Goal: Task Accomplishment & Management: Manage account settings

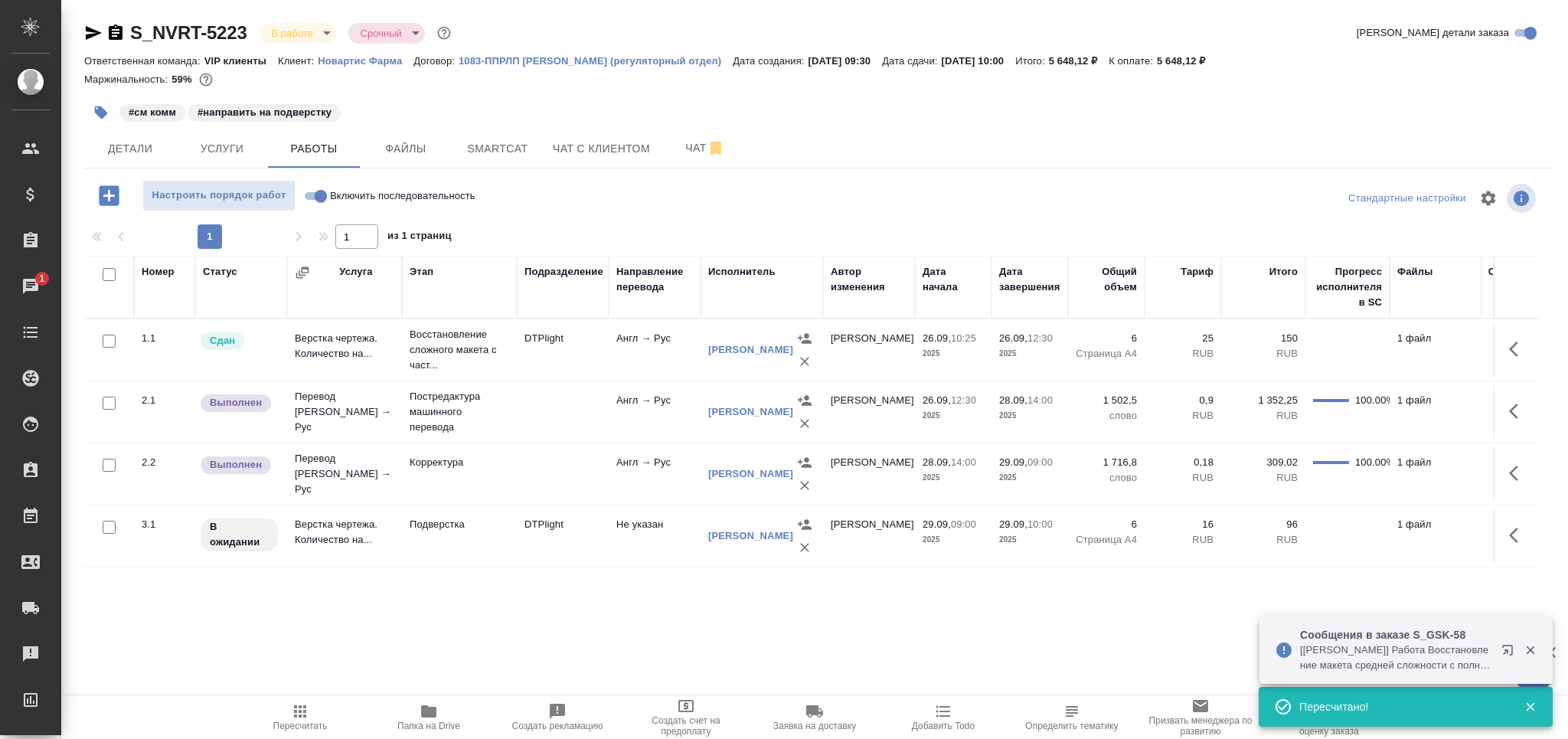
click at [491, 548] on td "Подверстка" at bounding box center [459, 536] width 114 height 54
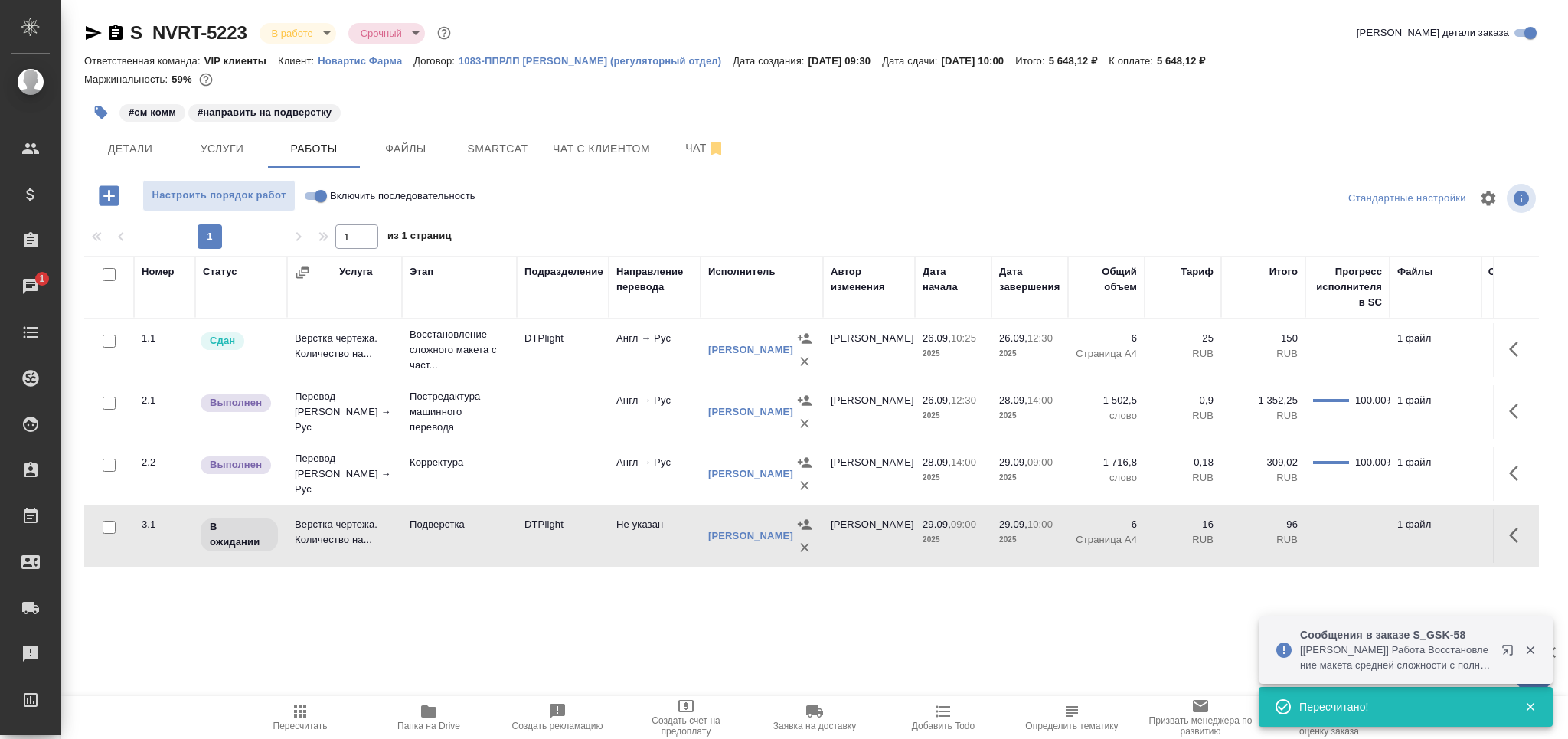
click at [491, 548] on td "Подверстка" at bounding box center [459, 536] width 114 height 54
click at [91, 109] on button "button" at bounding box center [101, 112] width 33 height 33
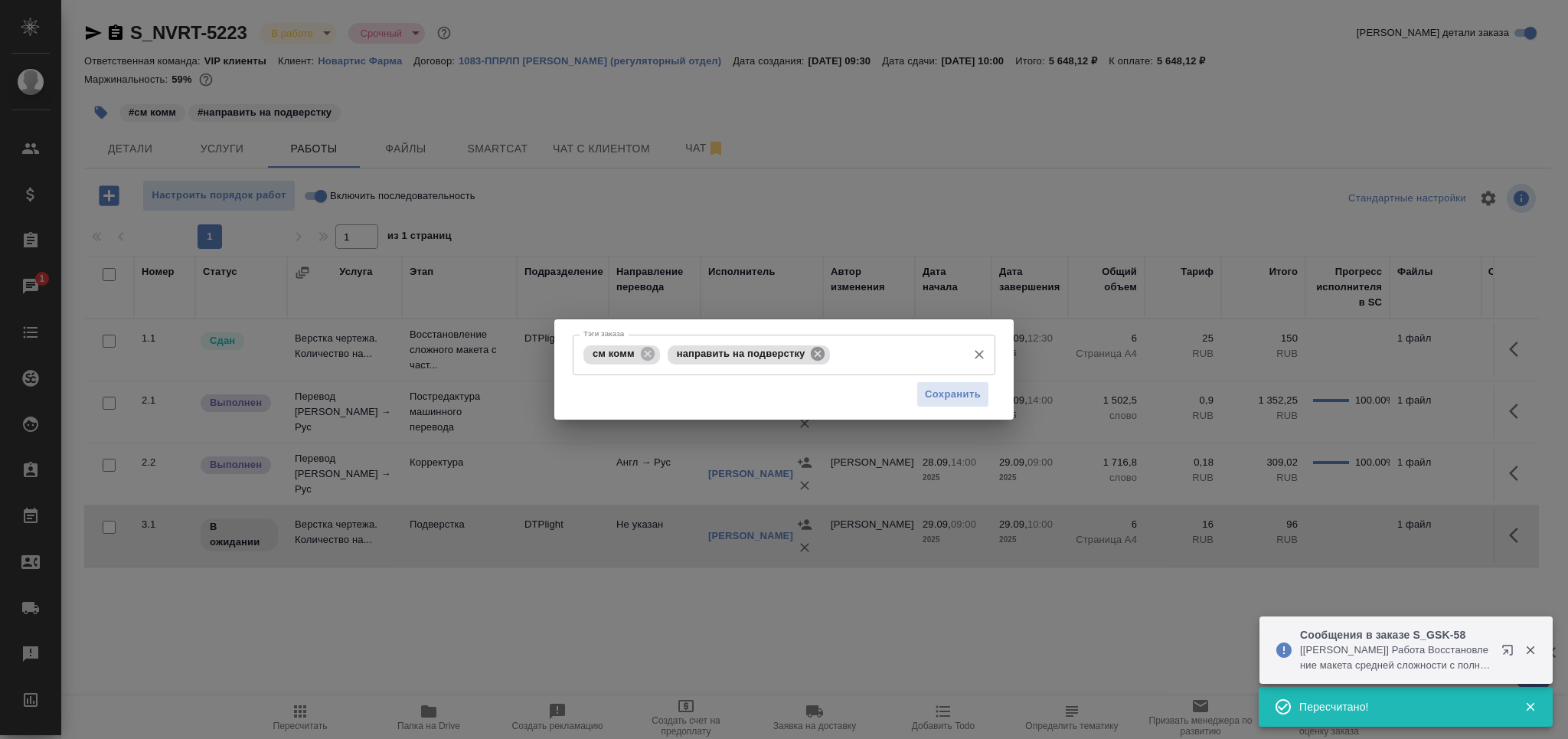
click at [813, 359] on icon at bounding box center [818, 353] width 17 height 17
drag, startPoint x: 813, startPoint y: 359, endPoint x: 826, endPoint y: 358, distance: 13.0
click at [813, 358] on input "Тэги заказа" at bounding box center [812, 355] width 296 height 26
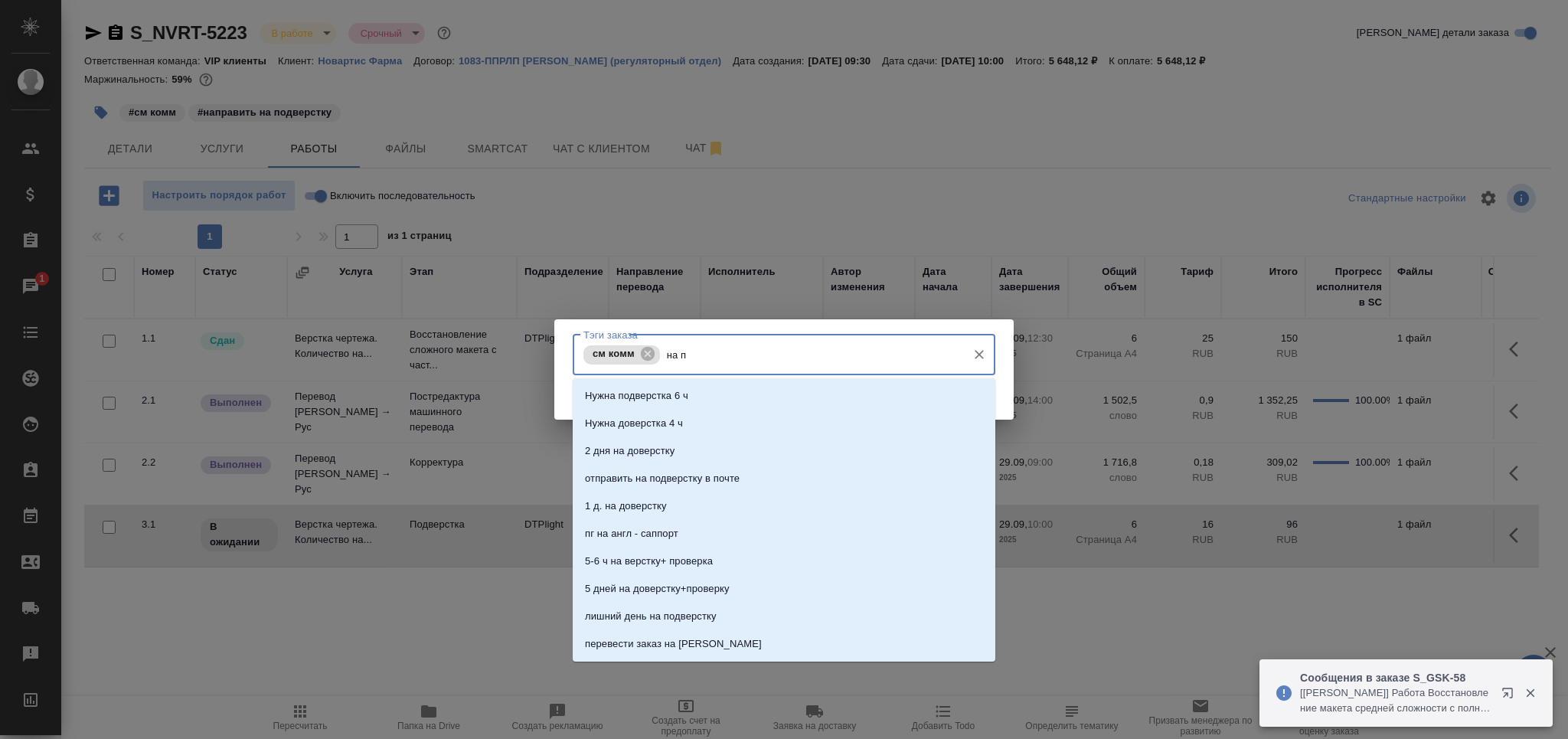
type input "на по"
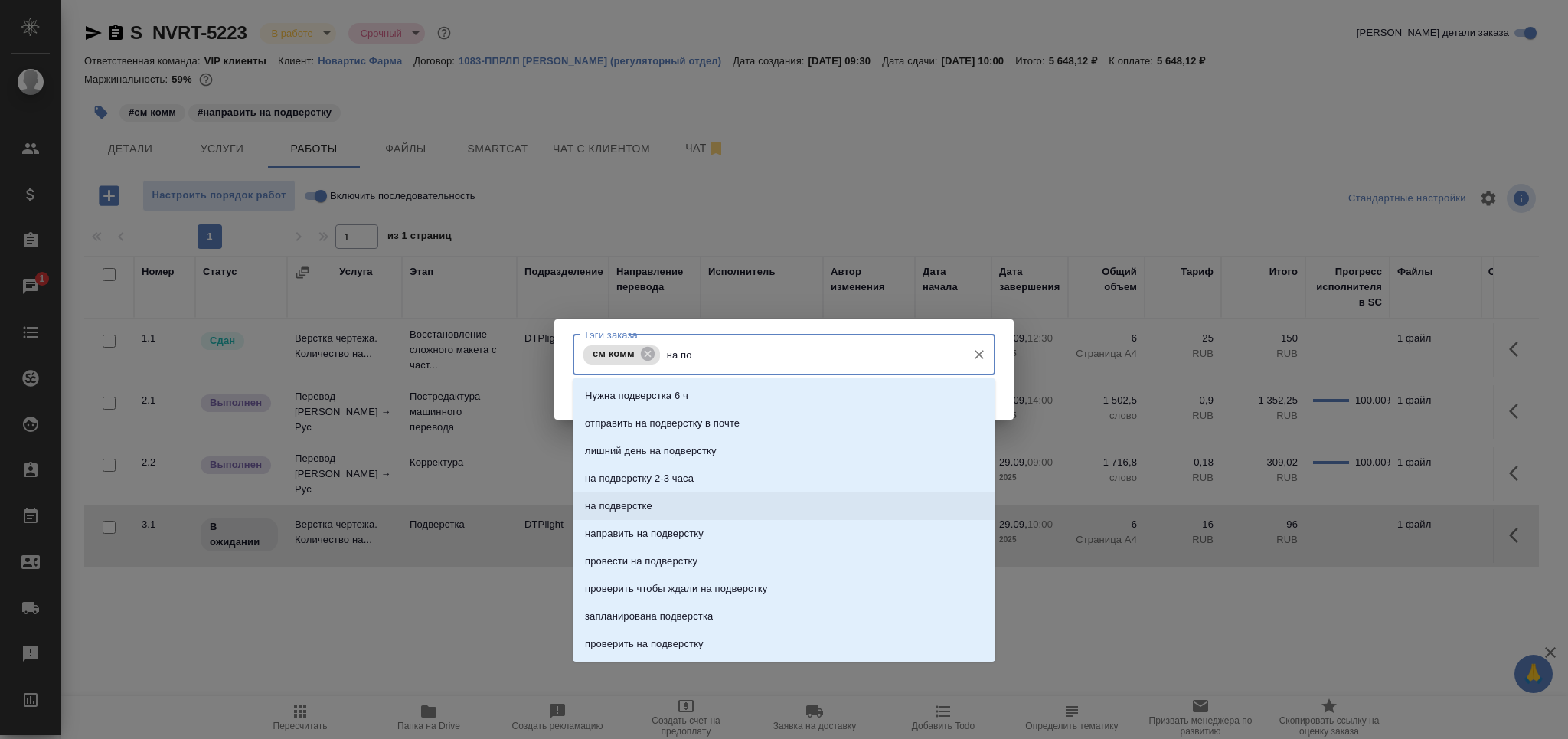
click at [730, 503] on li "на подверстке" at bounding box center [784, 506] width 423 height 28
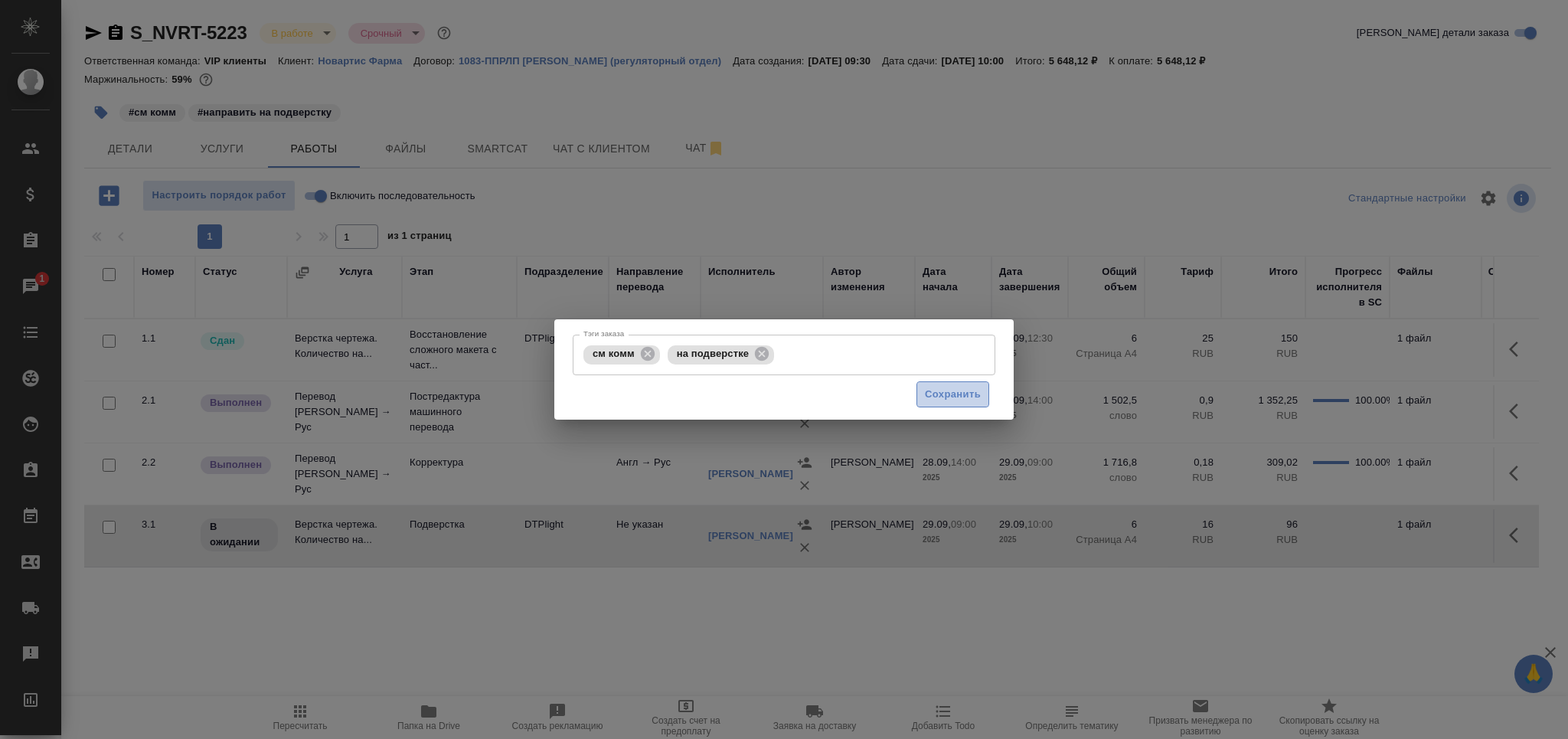
click at [928, 387] on span "Сохранить" at bounding box center [952, 395] width 56 height 18
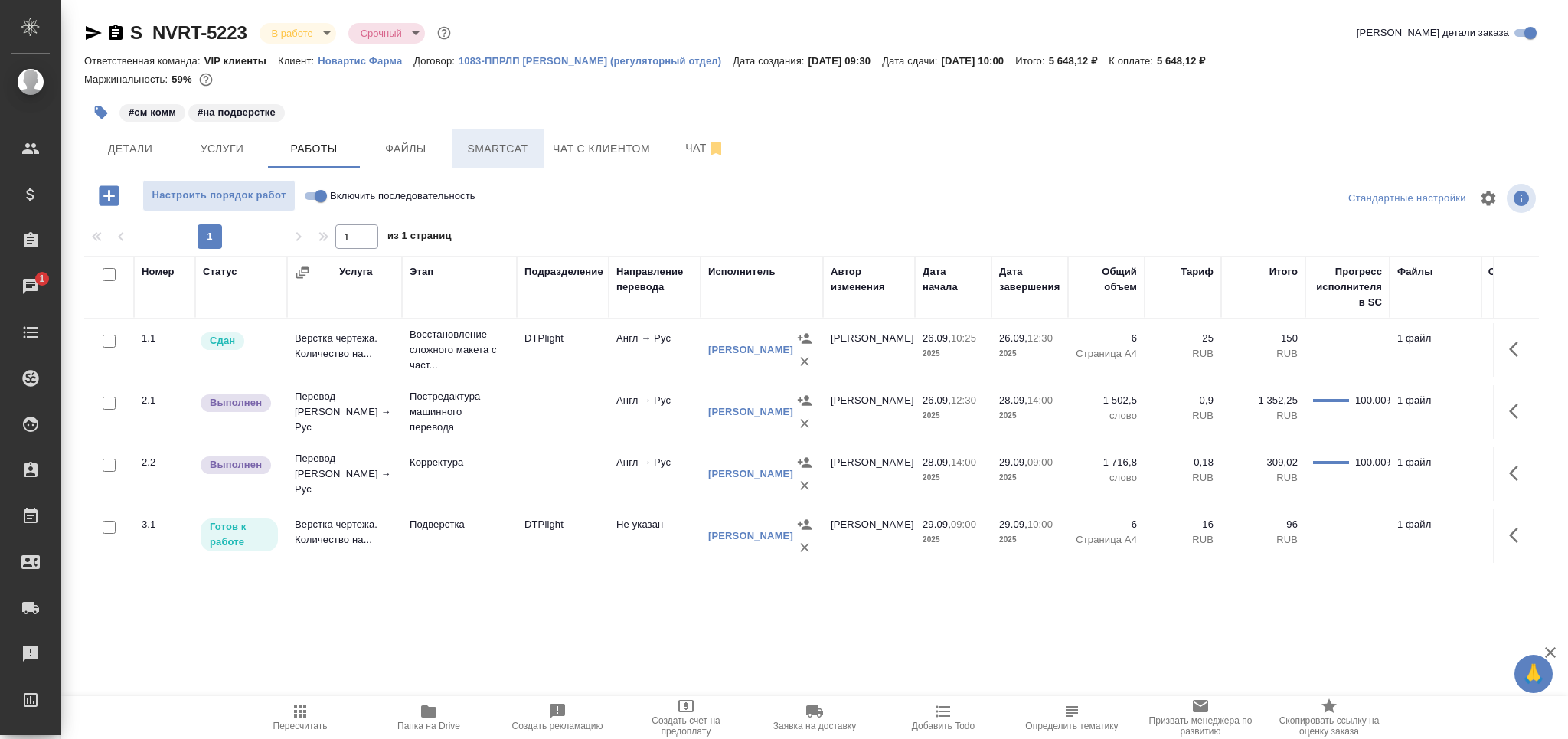
click at [513, 149] on span "Smartcat" at bounding box center [498, 149] width 74 height 19
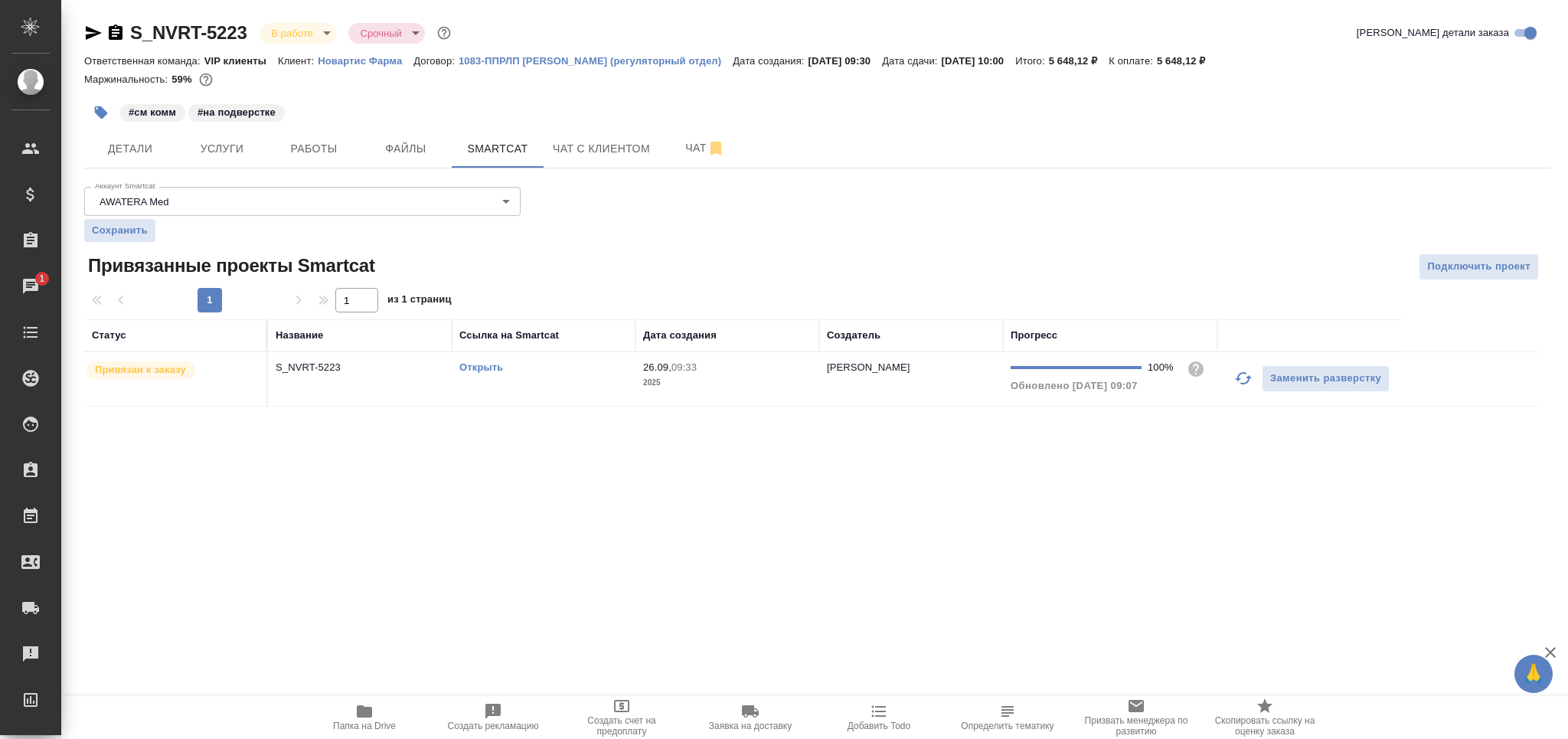
click at [541, 385] on td "Открыть" at bounding box center [543, 379] width 184 height 54
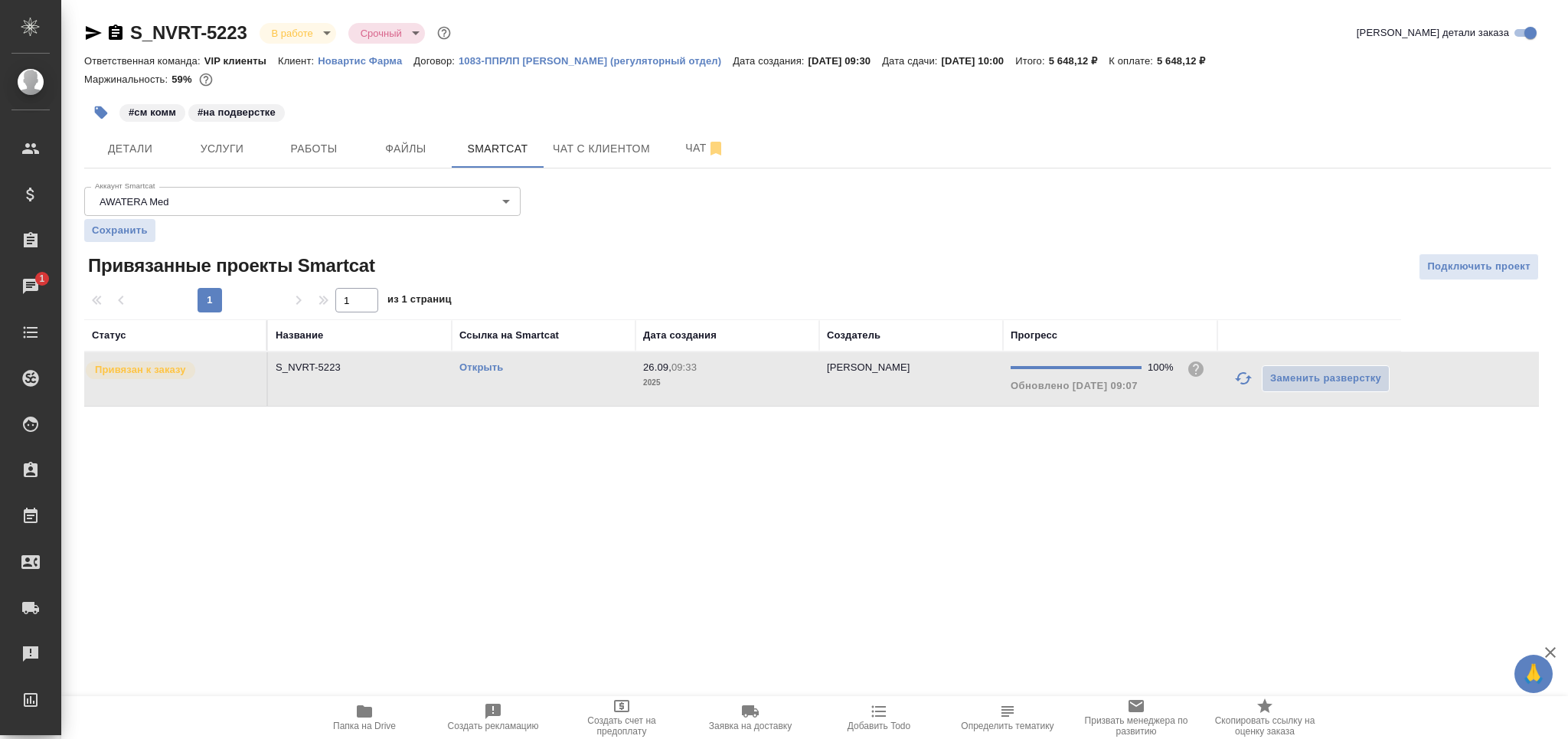
click at [541, 385] on td "Открыть" at bounding box center [543, 379] width 184 height 54
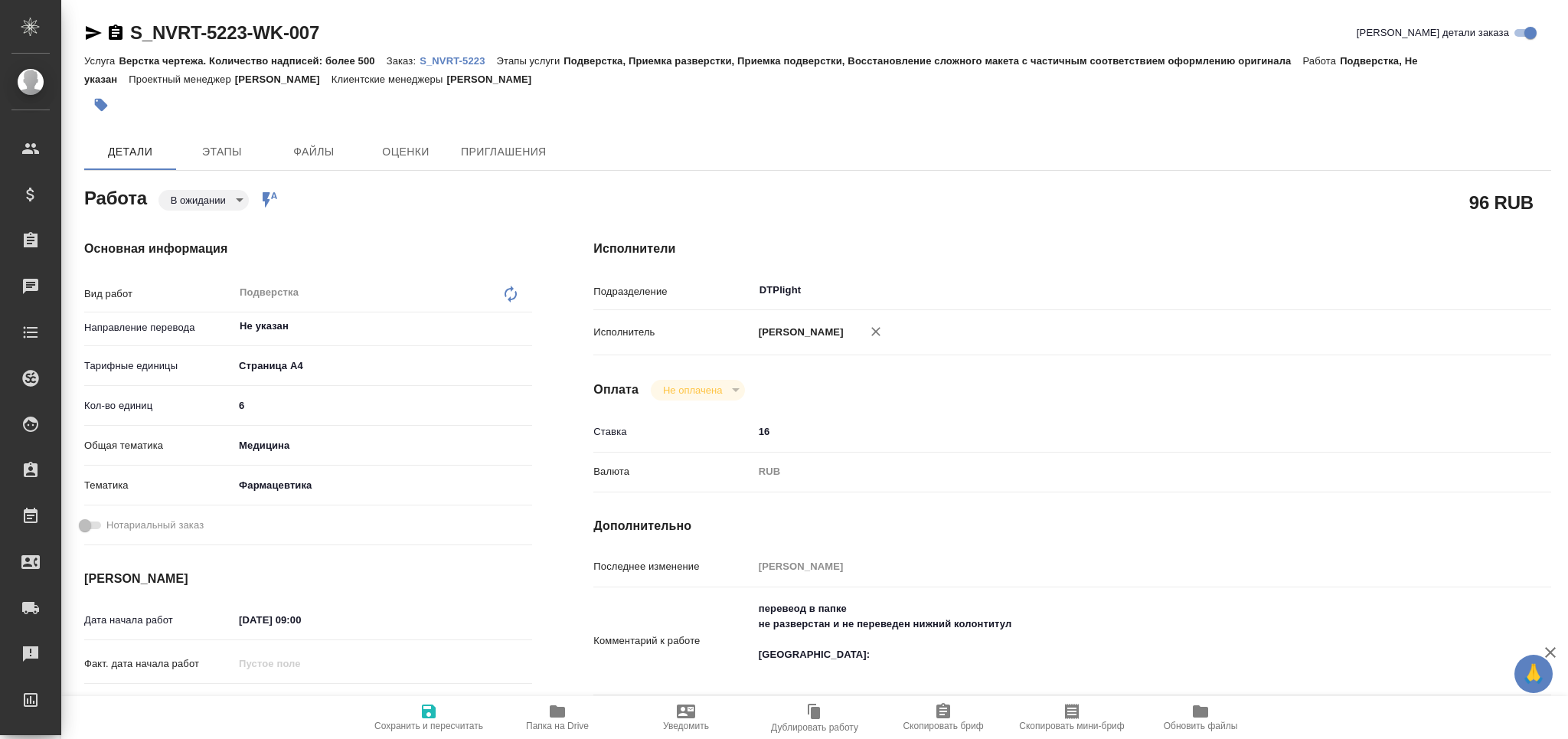
click at [788, 676] on textarea "перевеод в папке не разверстан и не переведен нижний колонтитул Доперевод:" at bounding box center [1112, 639] width 719 height 87
paste textarea "Waters XBridge и Waters являются товарными знаками компании Waters Corporation …"
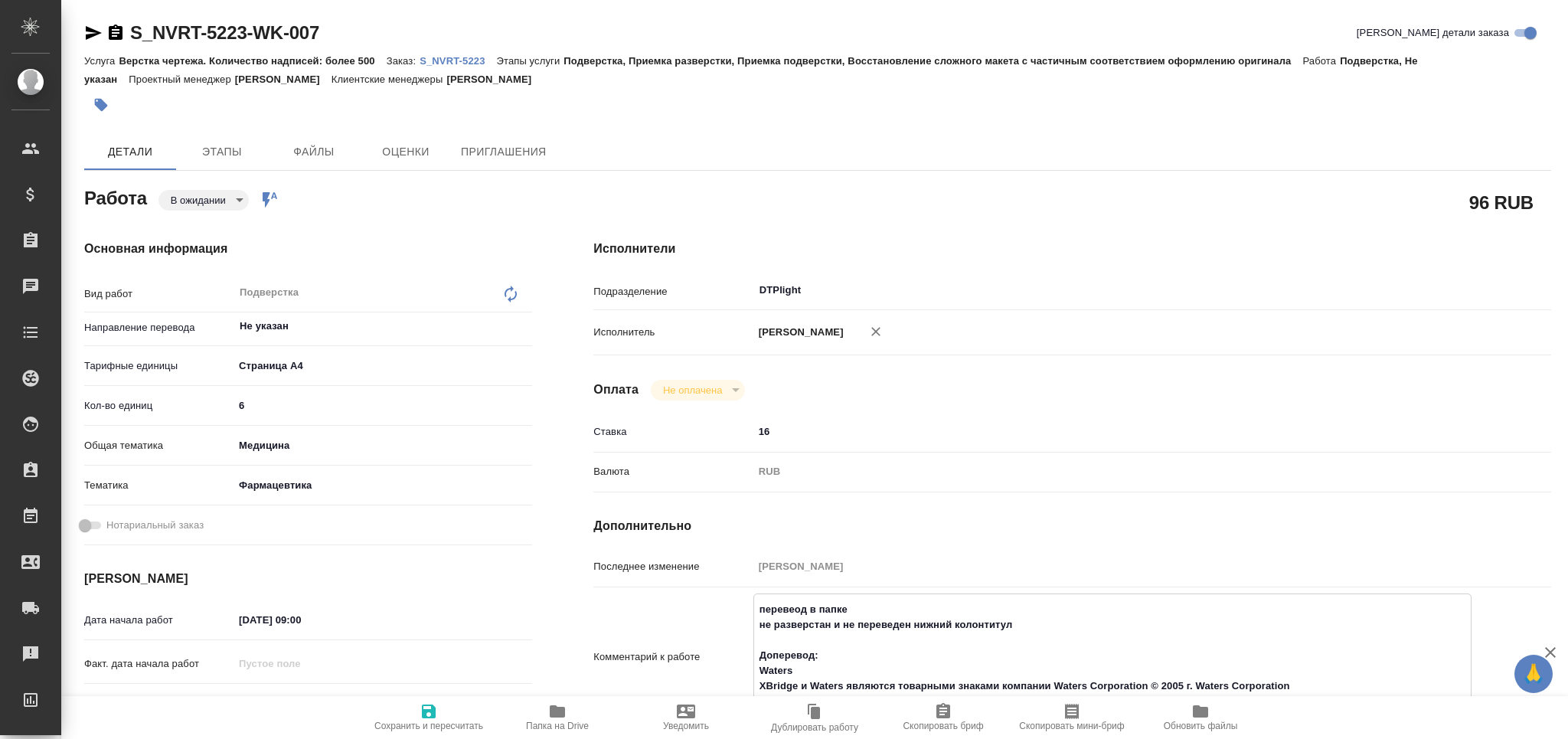
scroll to position [102, 0]
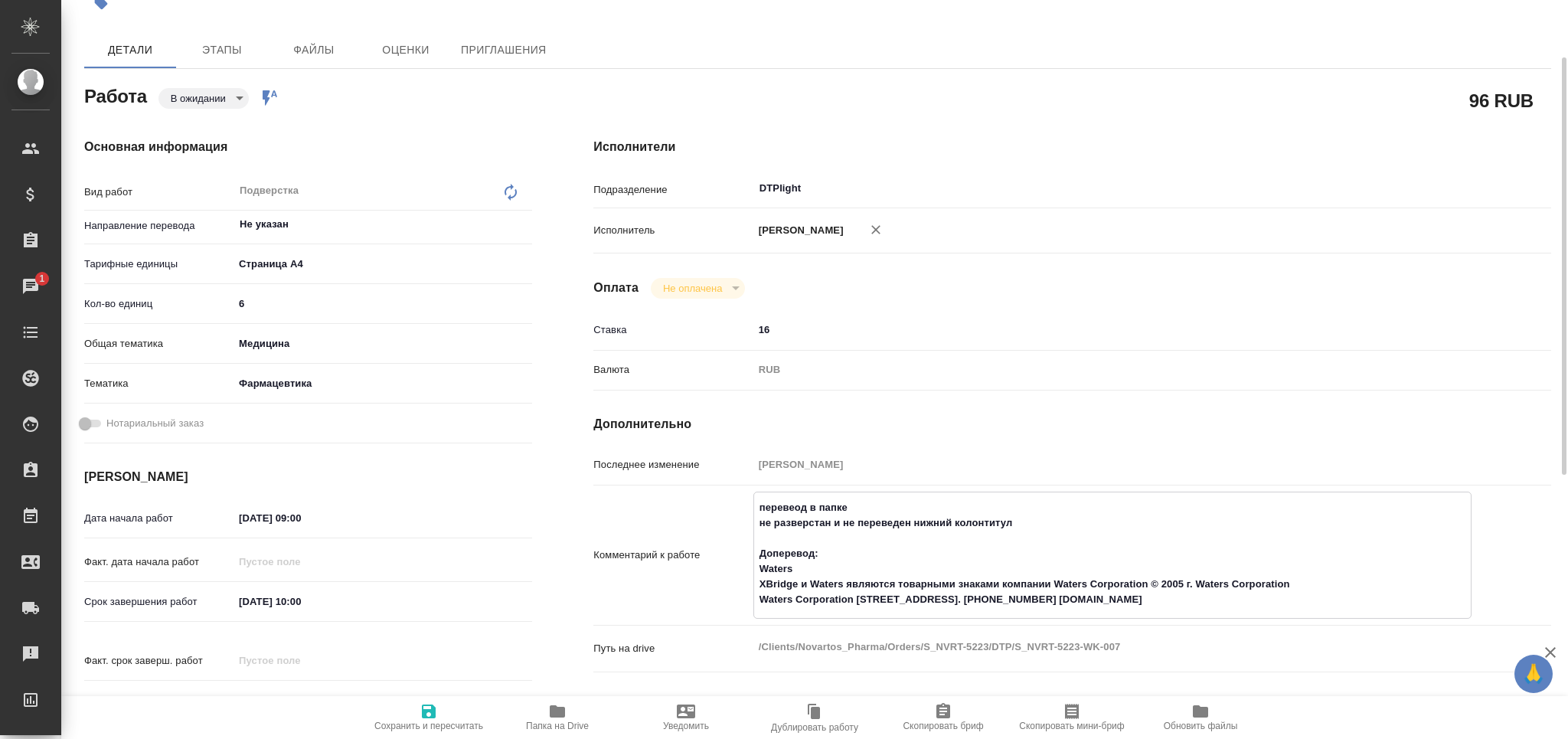
type textarea "перевеод в папке не разверстан и не переведен нижний колонтитул Доперевод: Wate…"
click at [438, 720] on span "Сохранить и пересчитать" at bounding box center [429, 725] width 109 height 11
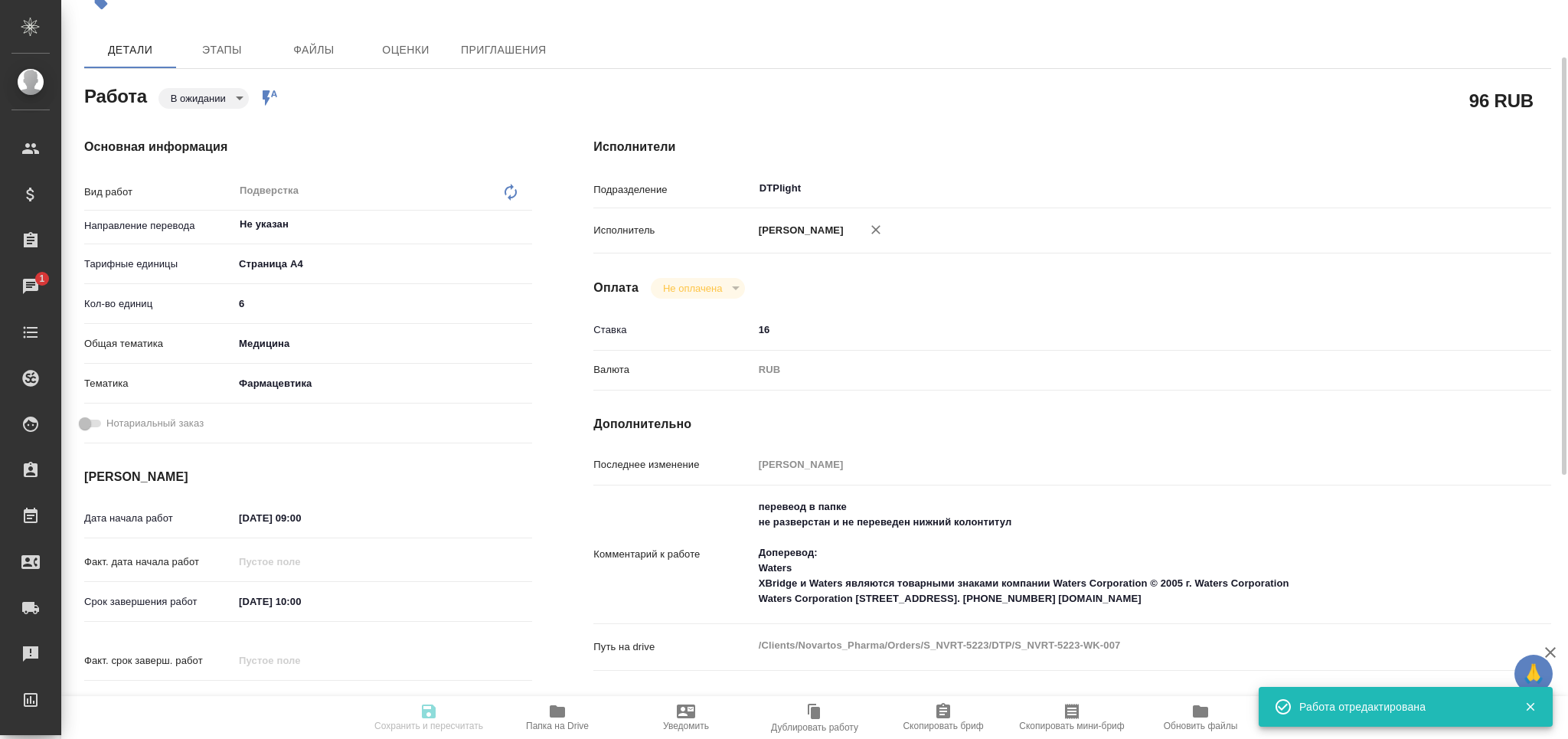
type input "pending"
type input "Не указан"
type input "5f036ec4e16dec2d6b59c8ff"
type input "6"
type input "med"
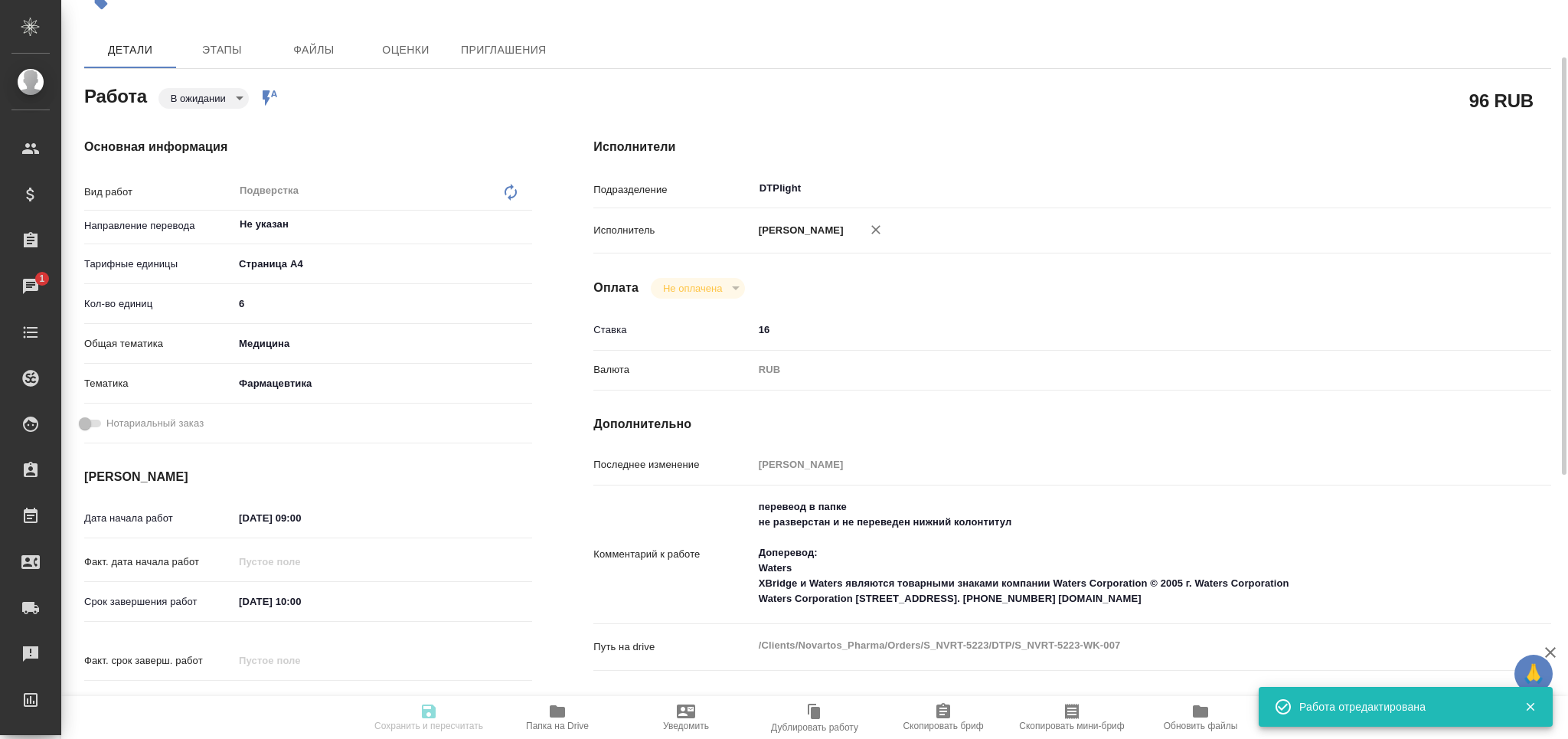
type input "6149832f2b7be24903fd7a82"
type input "[DATE] 09:00"
type input "[DATE] 10:00"
type input "29.09.2025 10:00"
type input "DTPlight"
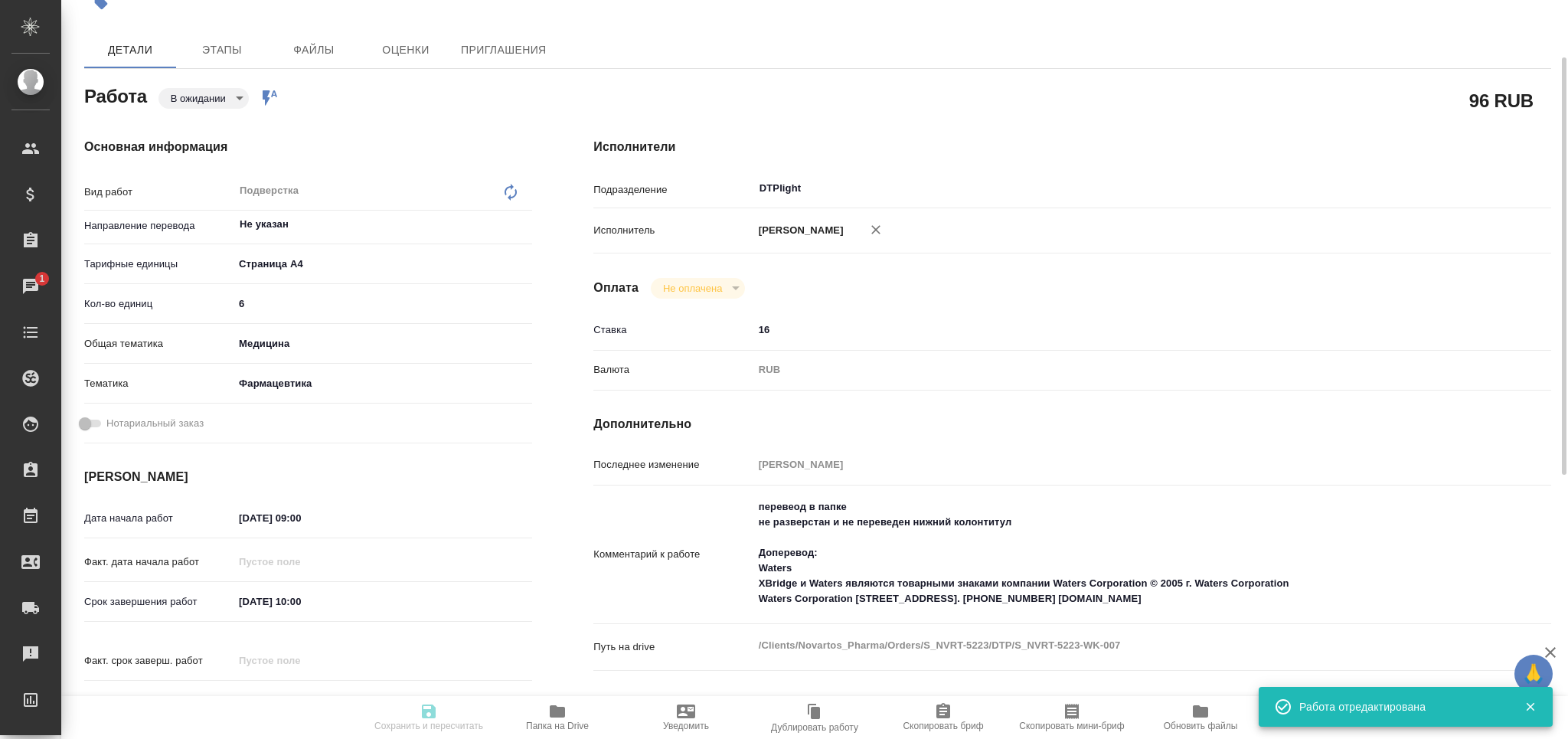
type input "notPayed"
type input "16"
type input "RUB"
type input "Малофеева Екатерина"
type input "S_NVRT-5223"
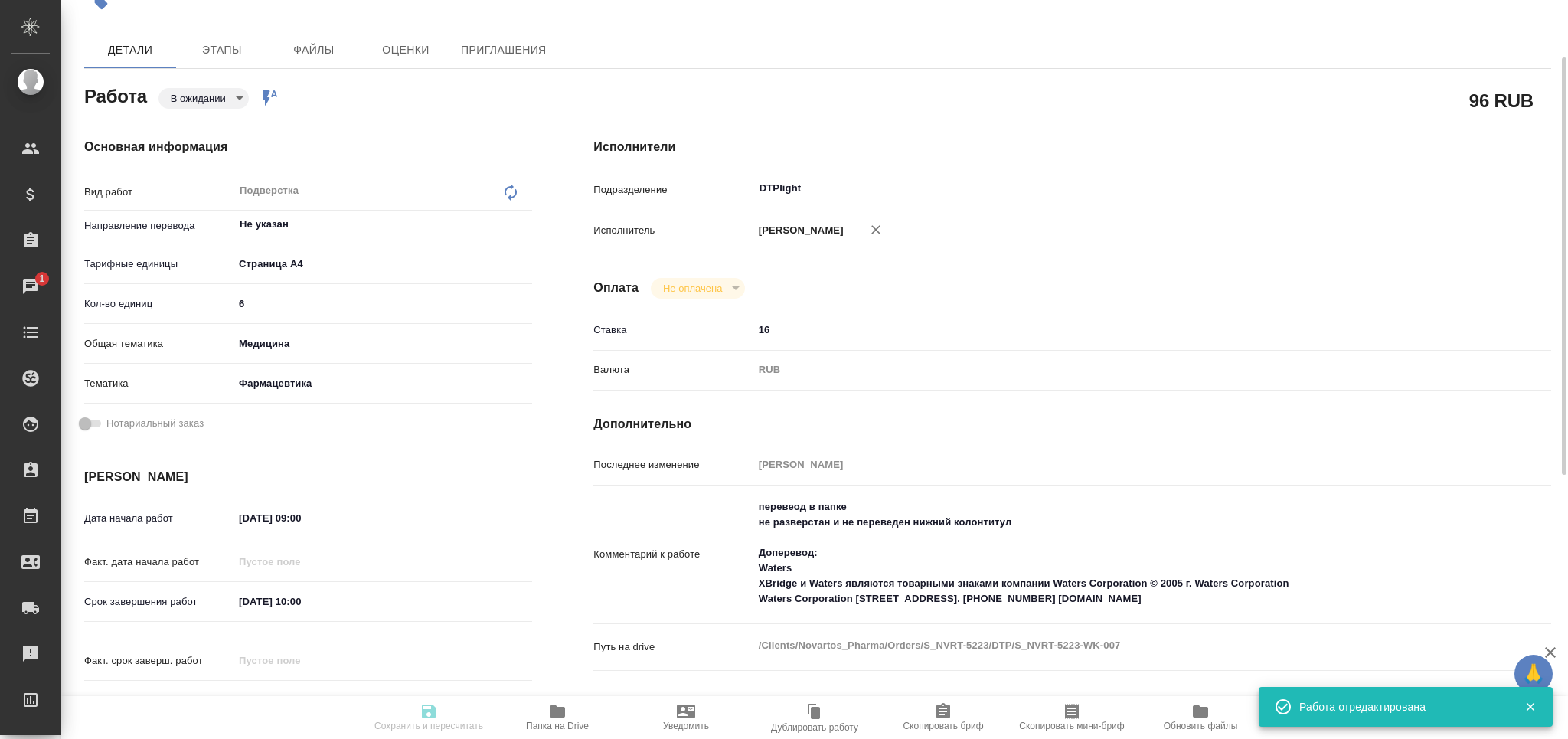
type input "Верстка чертежа. Количество надписей: более 500"
type input "Подверстка, Приемка разверстки, Приемка подверстки, Восстановление сложного мак…"
type input "Сайдашева Диляра"
type input "Малофеева Екатерина"
type input "/Clients/Novartos_Pharma/Orders/S_NVRT-5223"
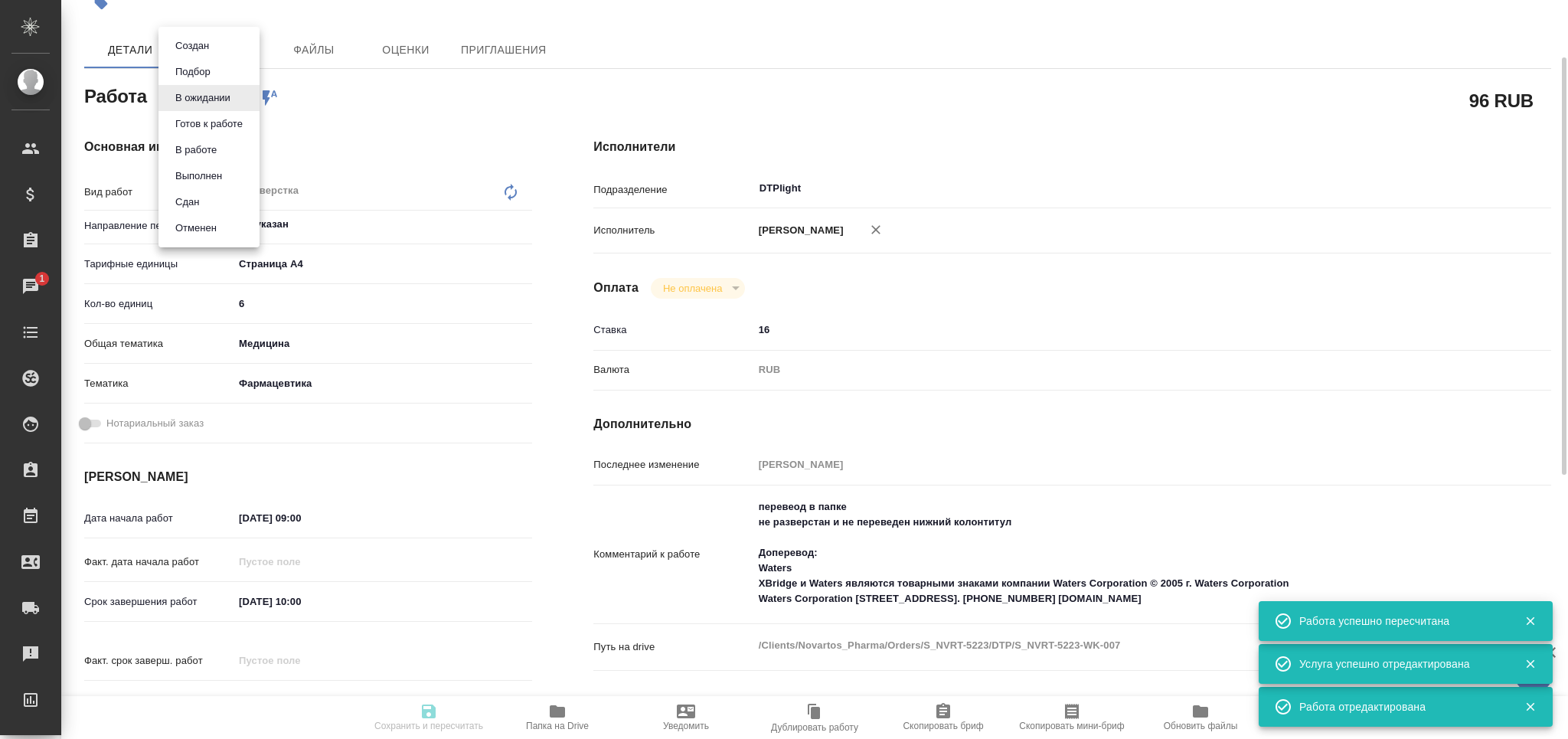
click at [235, 97] on body "🙏 .cls-1 fill:#fff; AWATERA Grabko Mariya Клиенты Спецификации Заказы 1 Чаты To…" at bounding box center [784, 370] width 1568 height 739
type input "pending"
type input "Не указан"
type input "5f036ec4e16dec2d6b59c8ff"
type input "6"
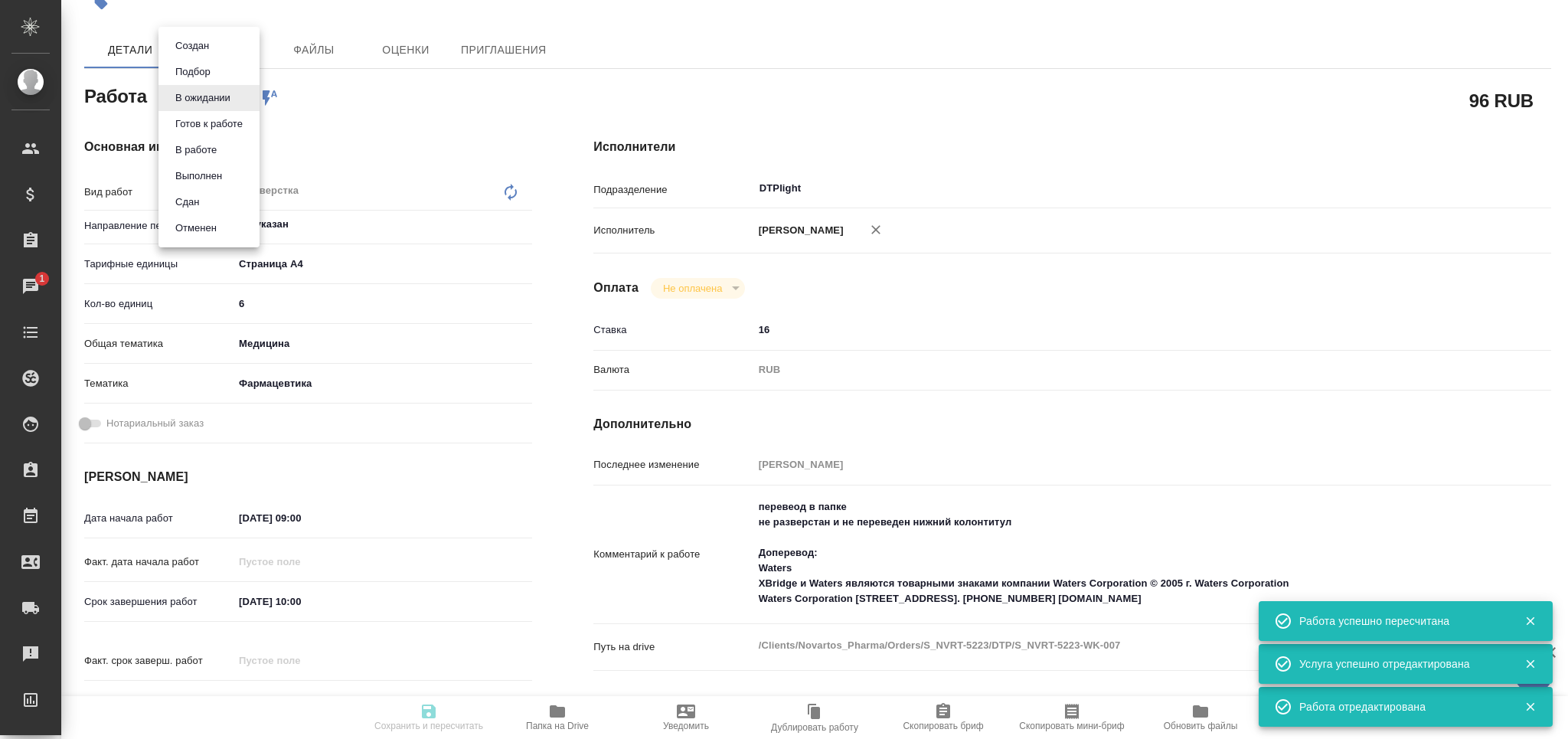
type input "med"
type input "6149832f2b7be24903fd7a82"
type input "29.09.2025 09:00"
type input "29.09.2025 10:00"
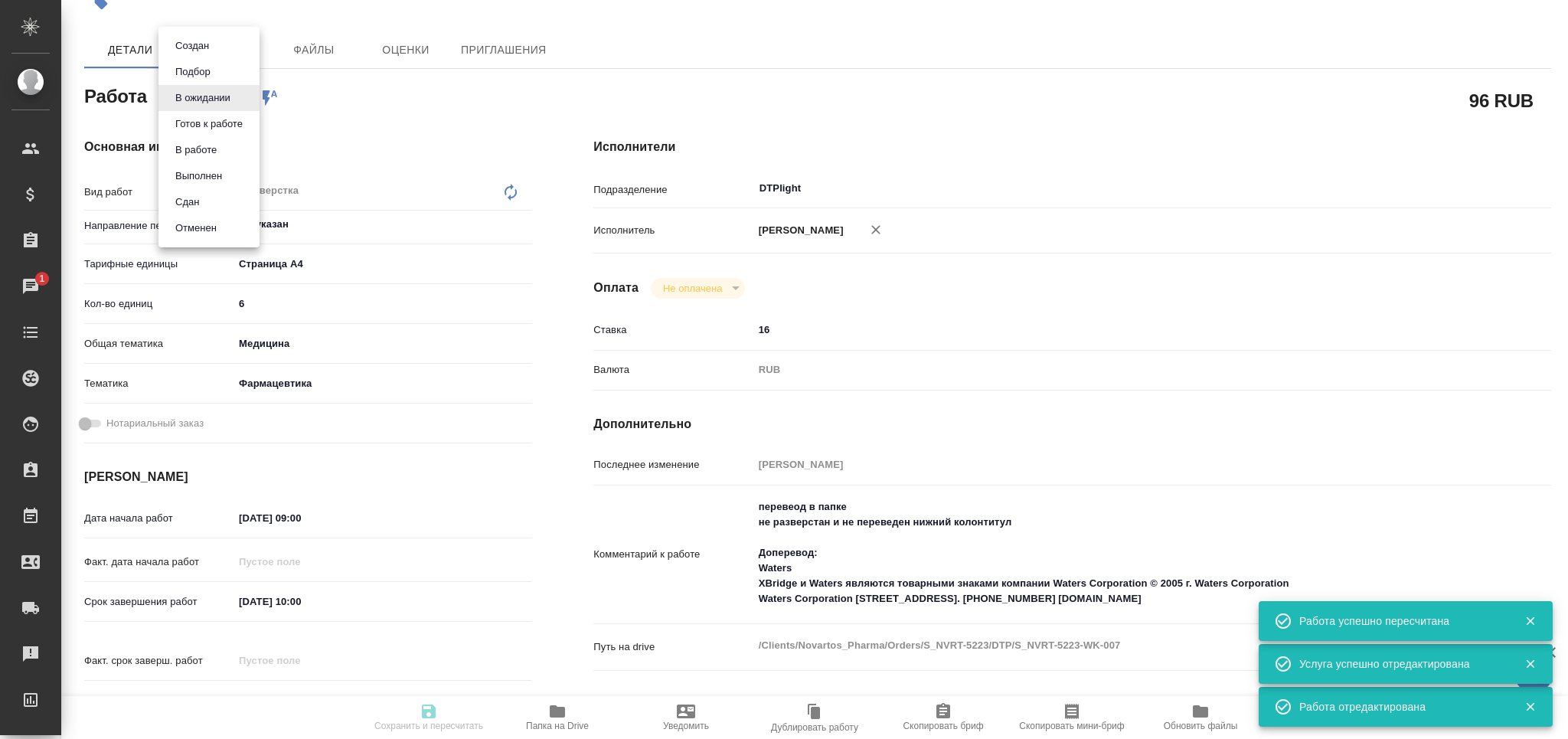
type input "DTPlight"
type input "notPayed"
type input "16"
type input "RUB"
type input "[PERSON_NAME]"
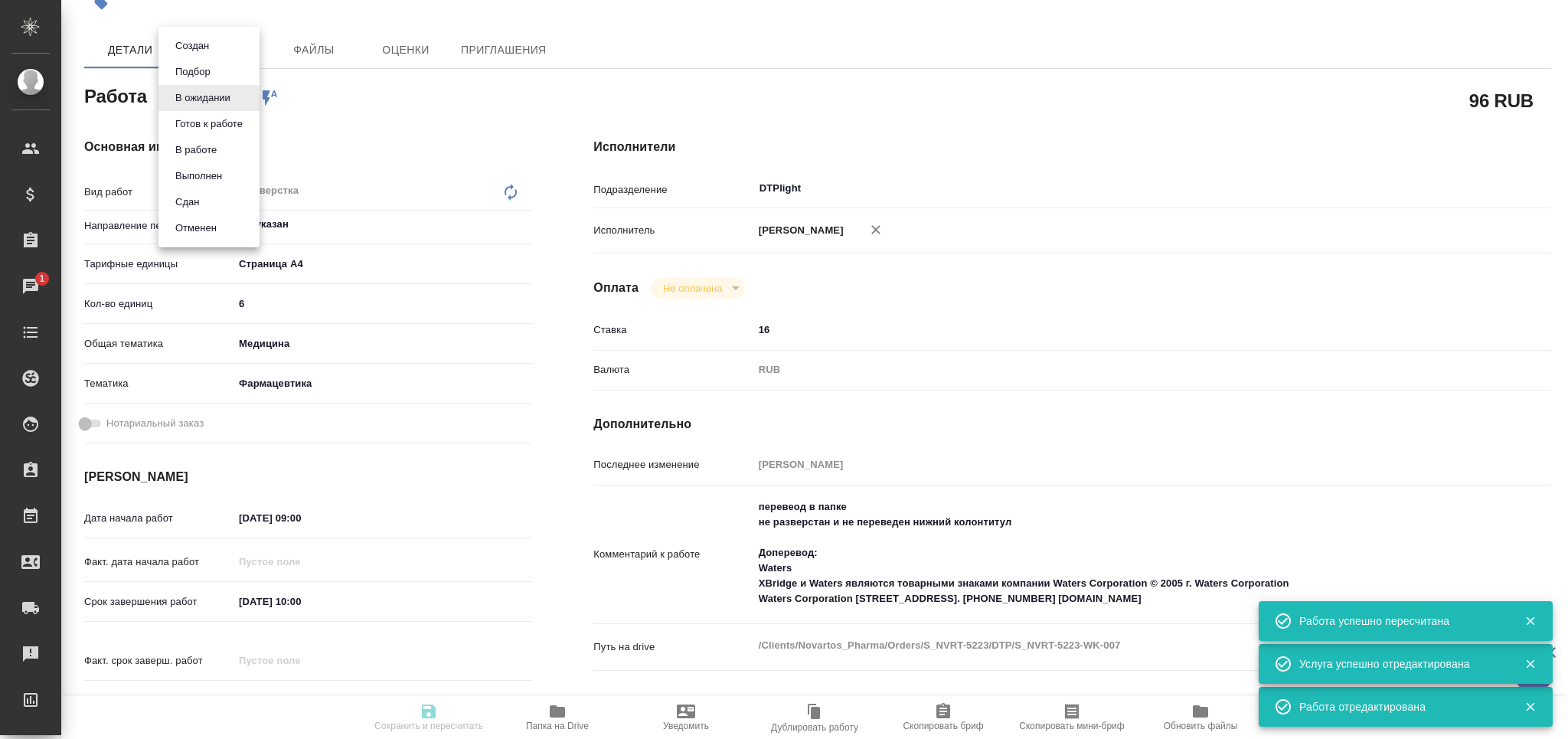
type input "S_NVRT-5223"
type input "Верстка чертежа. Количество надписей: более 500"
type input "Подверстка, Приемка разверстки, Приемка подверстки, Восстановление сложного мак…"
type input "[PERSON_NAME]"
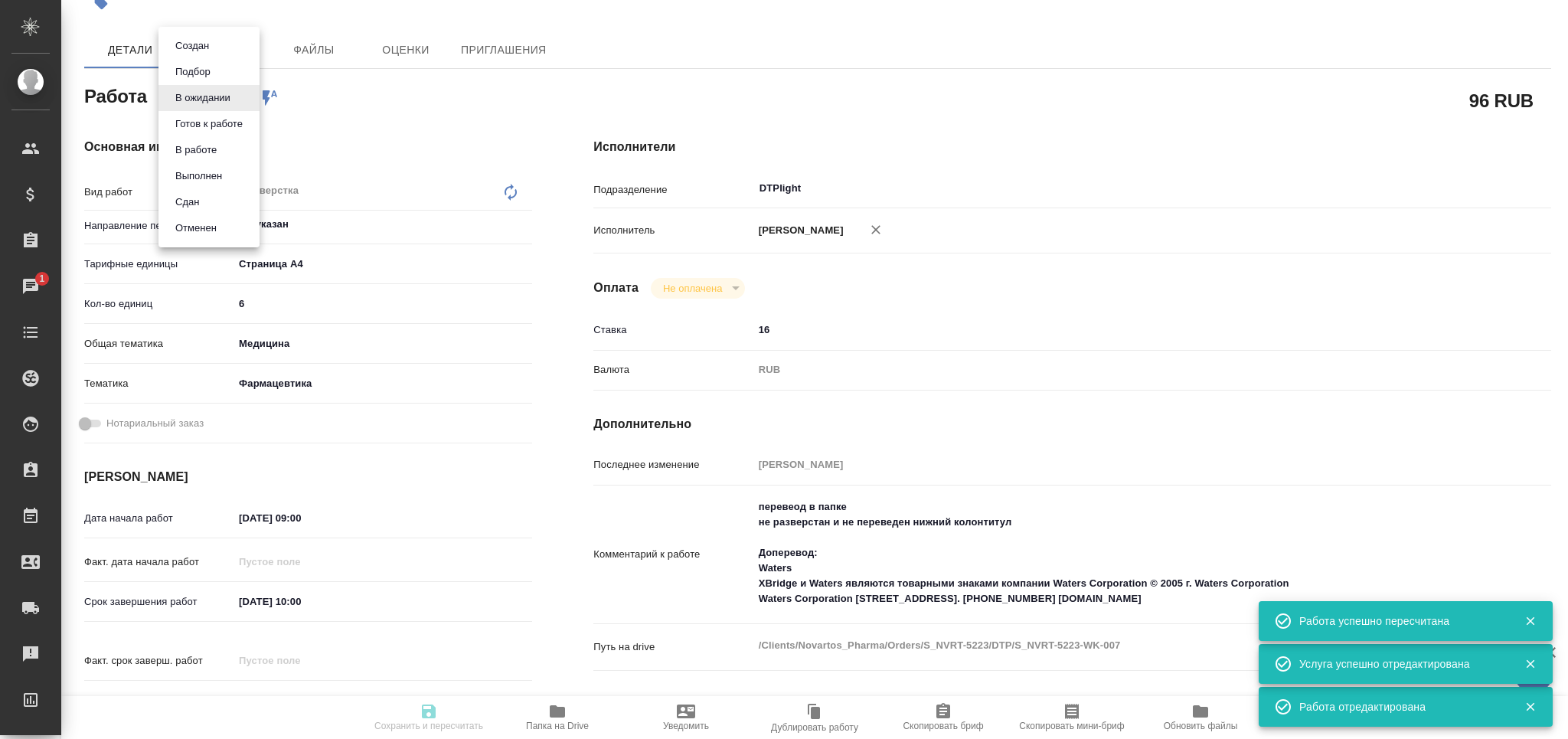
type input "/Clients/Novartos_Pharma/Orders/S_NVRT-5223"
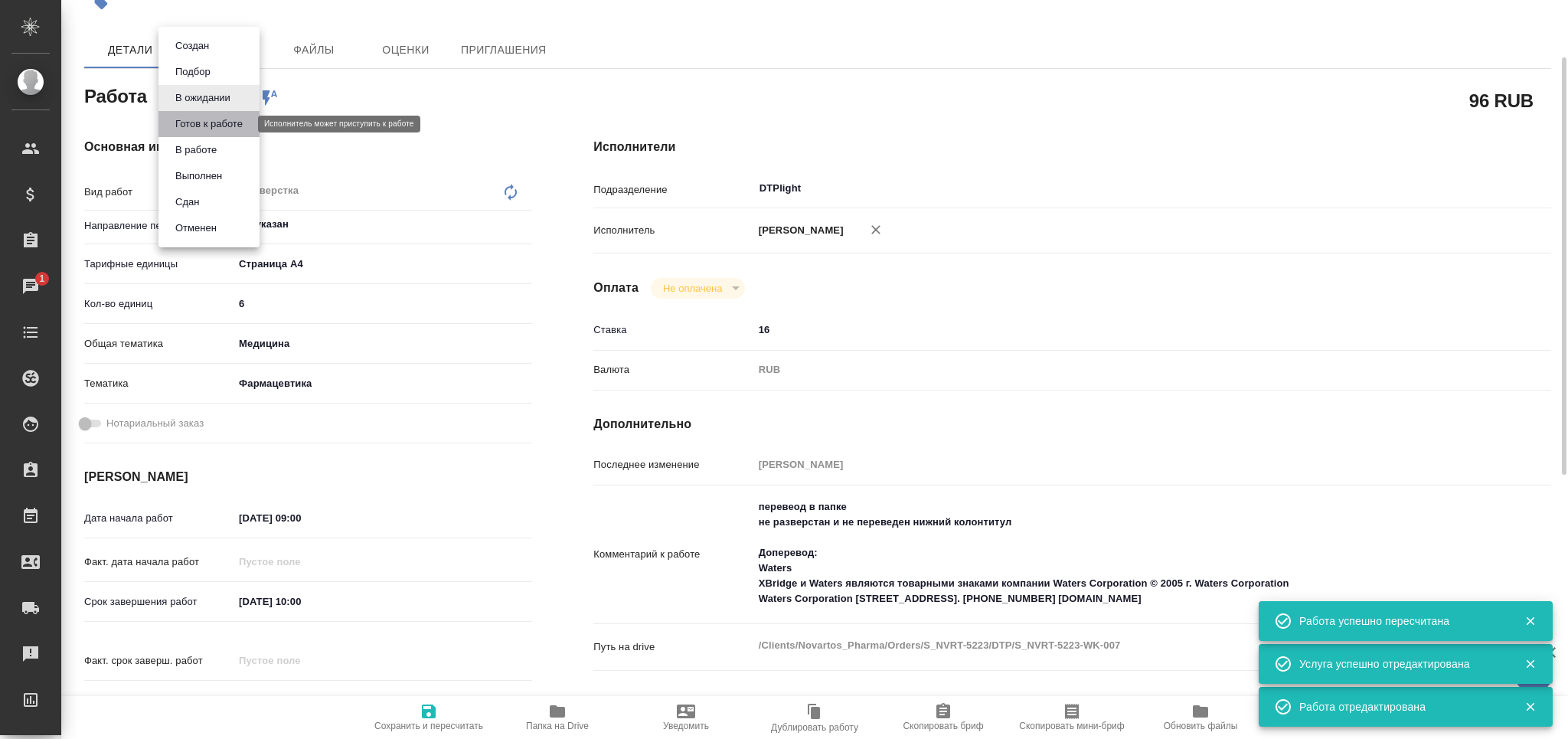
drag, startPoint x: 236, startPoint y: 127, endPoint x: 508, endPoint y: 8, distance: 296.9
click at [238, 127] on button "Готов к работе" at bounding box center [209, 123] width 76 height 17
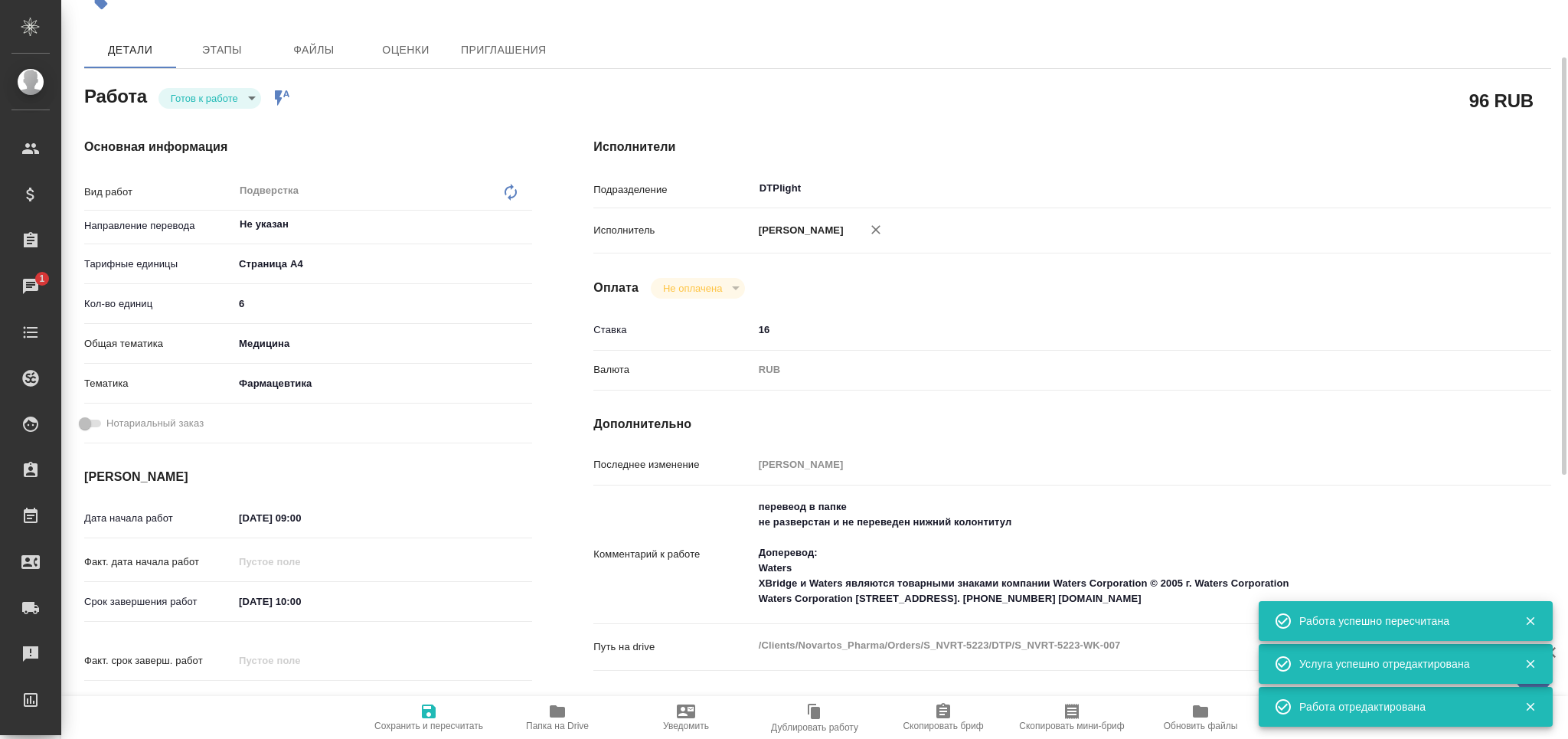
type textarea "x"
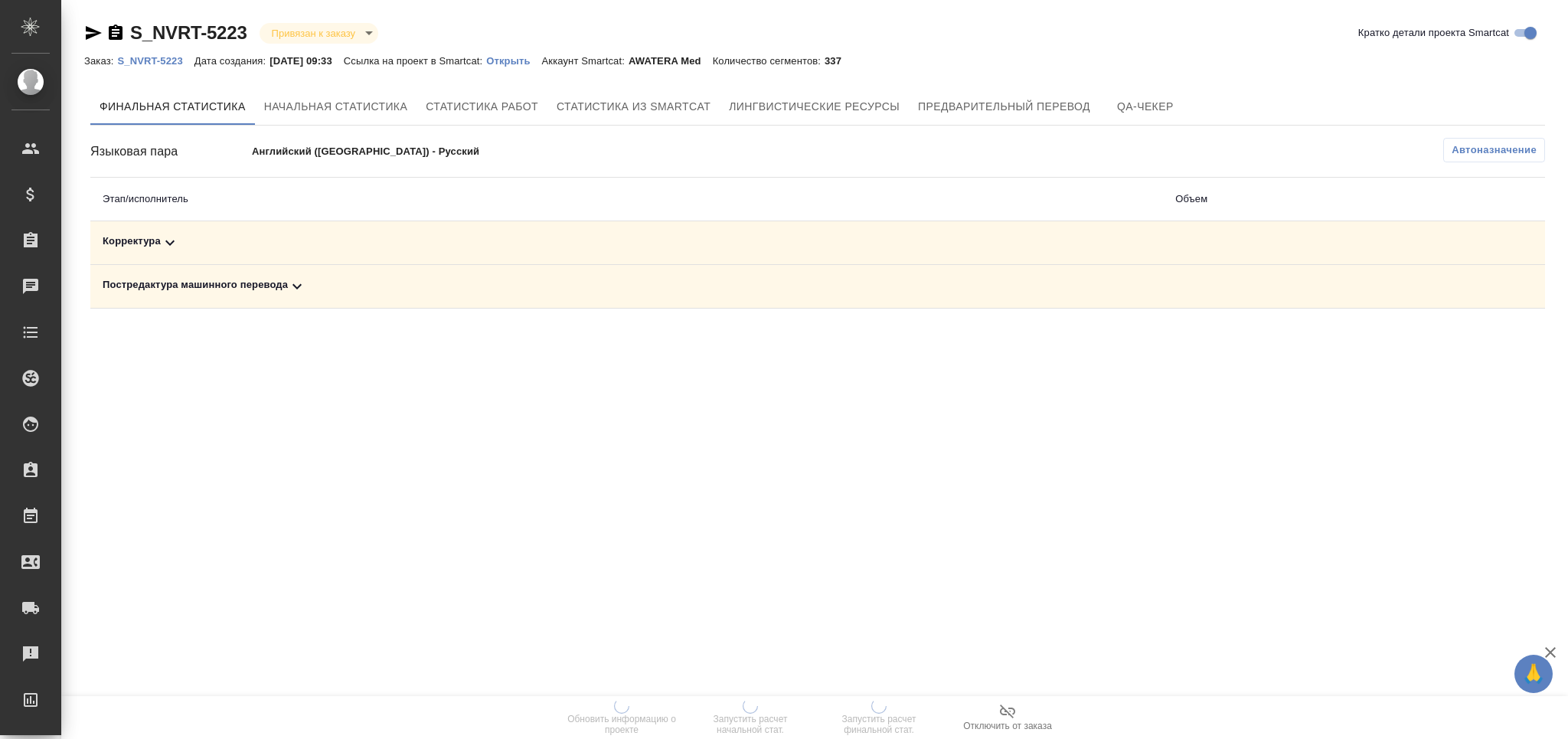
click at [1458, 151] on span "Автоназначение" at bounding box center [1494, 149] width 85 height 15
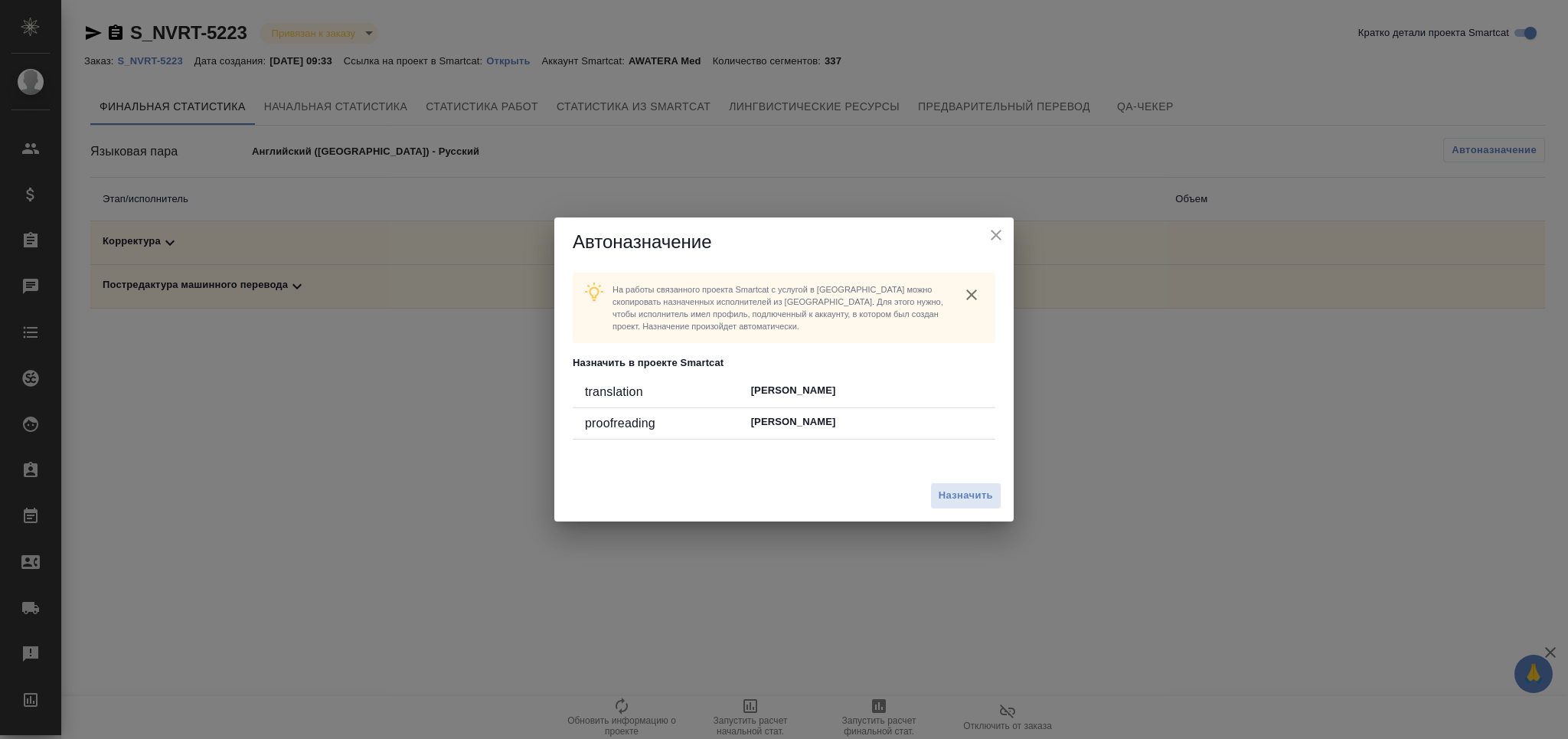
click at [928, 482] on div "Назначить" at bounding box center [784, 495] width 460 height 51
click at [948, 495] on span "Назначить" at bounding box center [965, 496] width 54 height 18
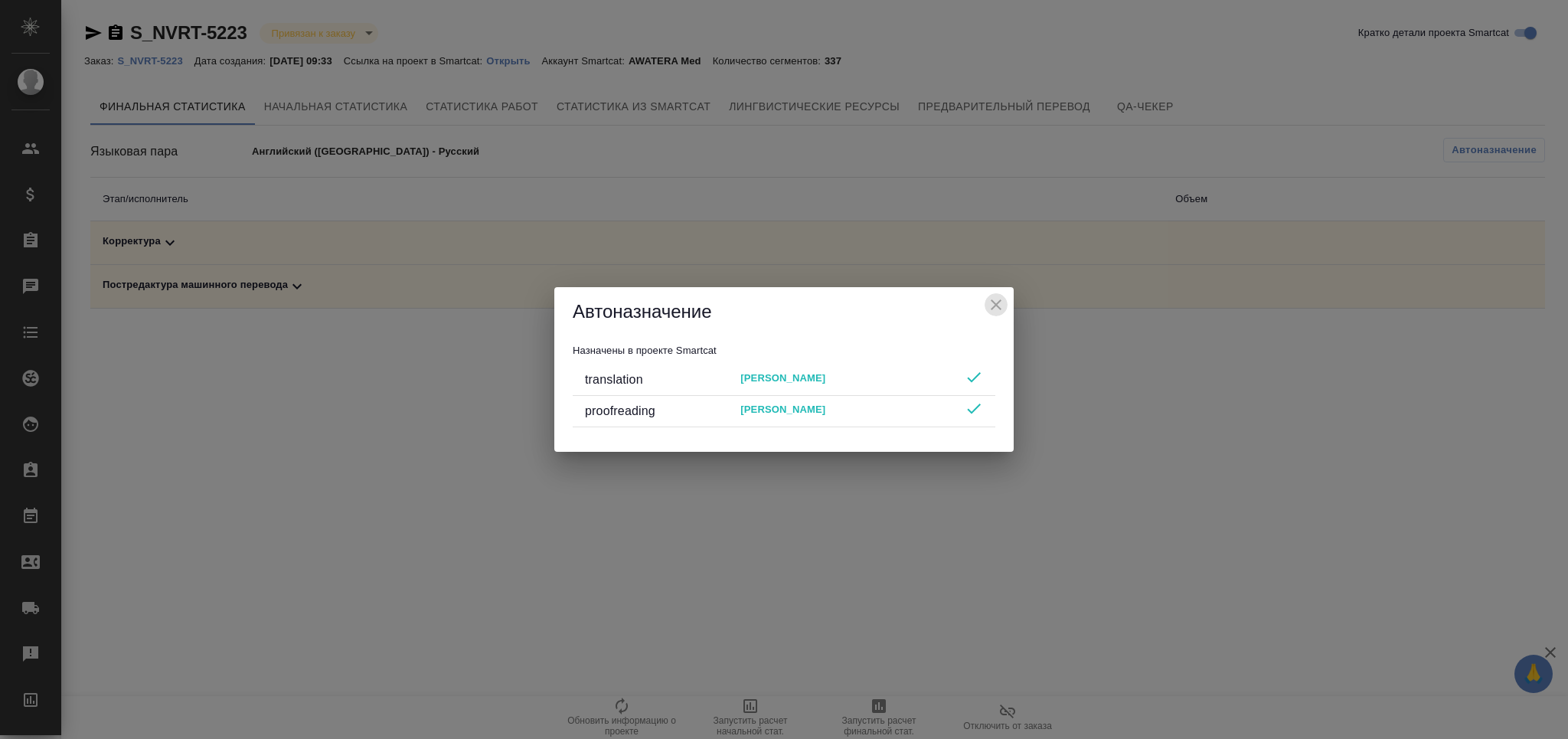
click at [992, 312] on icon "close" at bounding box center [996, 305] width 19 height 19
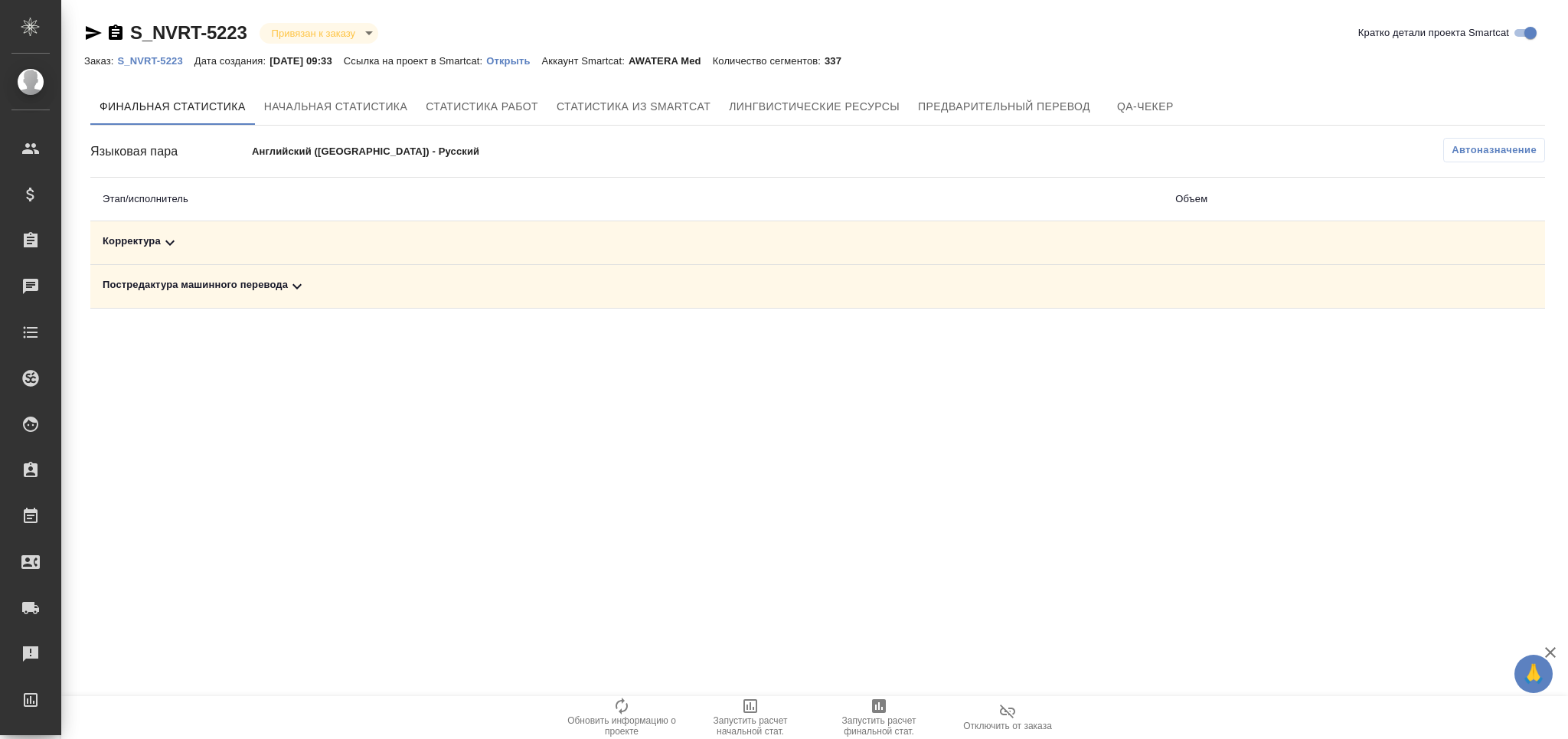
click at [865, 728] on span "Запустить расчет финальной стат." at bounding box center [879, 726] width 110 height 21
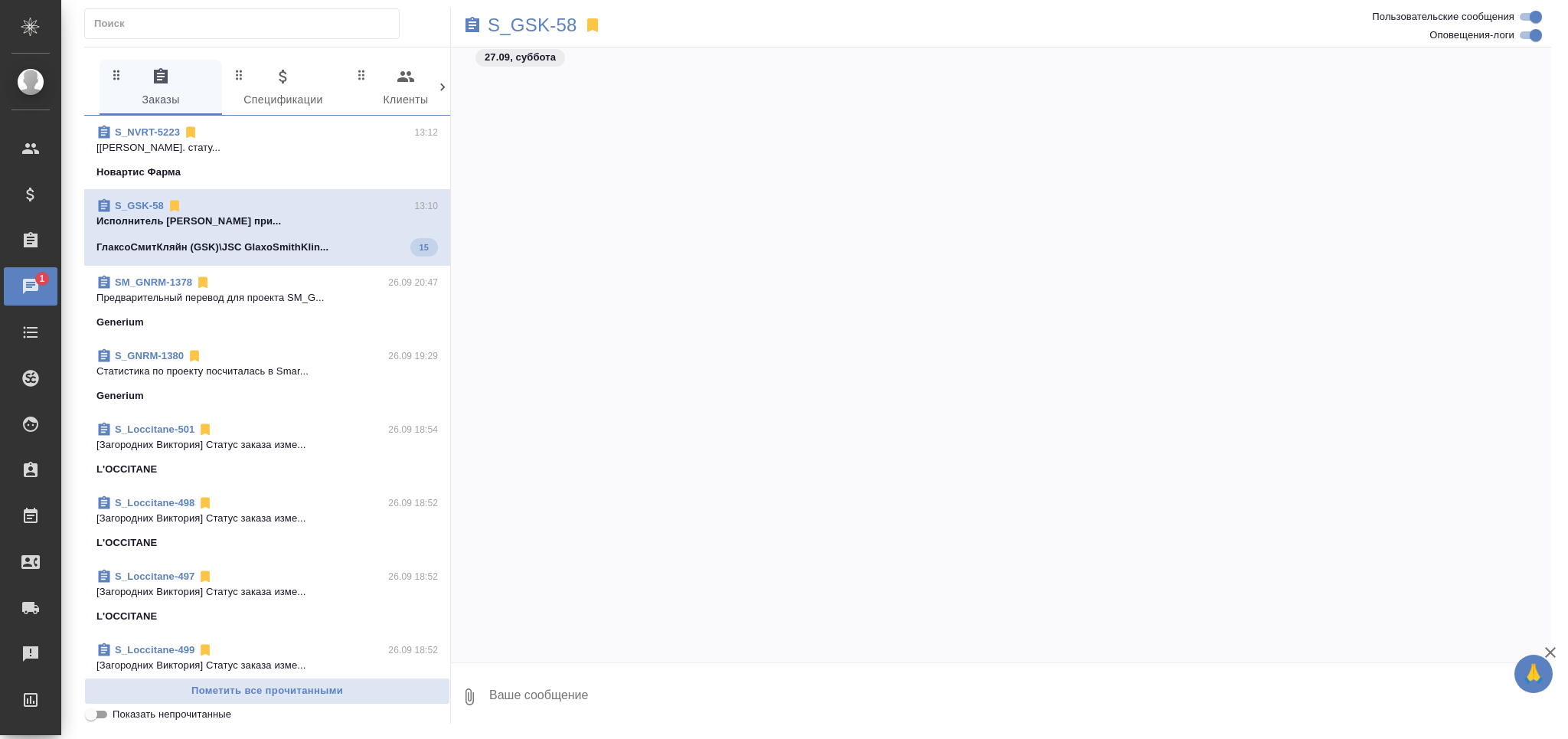
scroll to position [4916, 0]
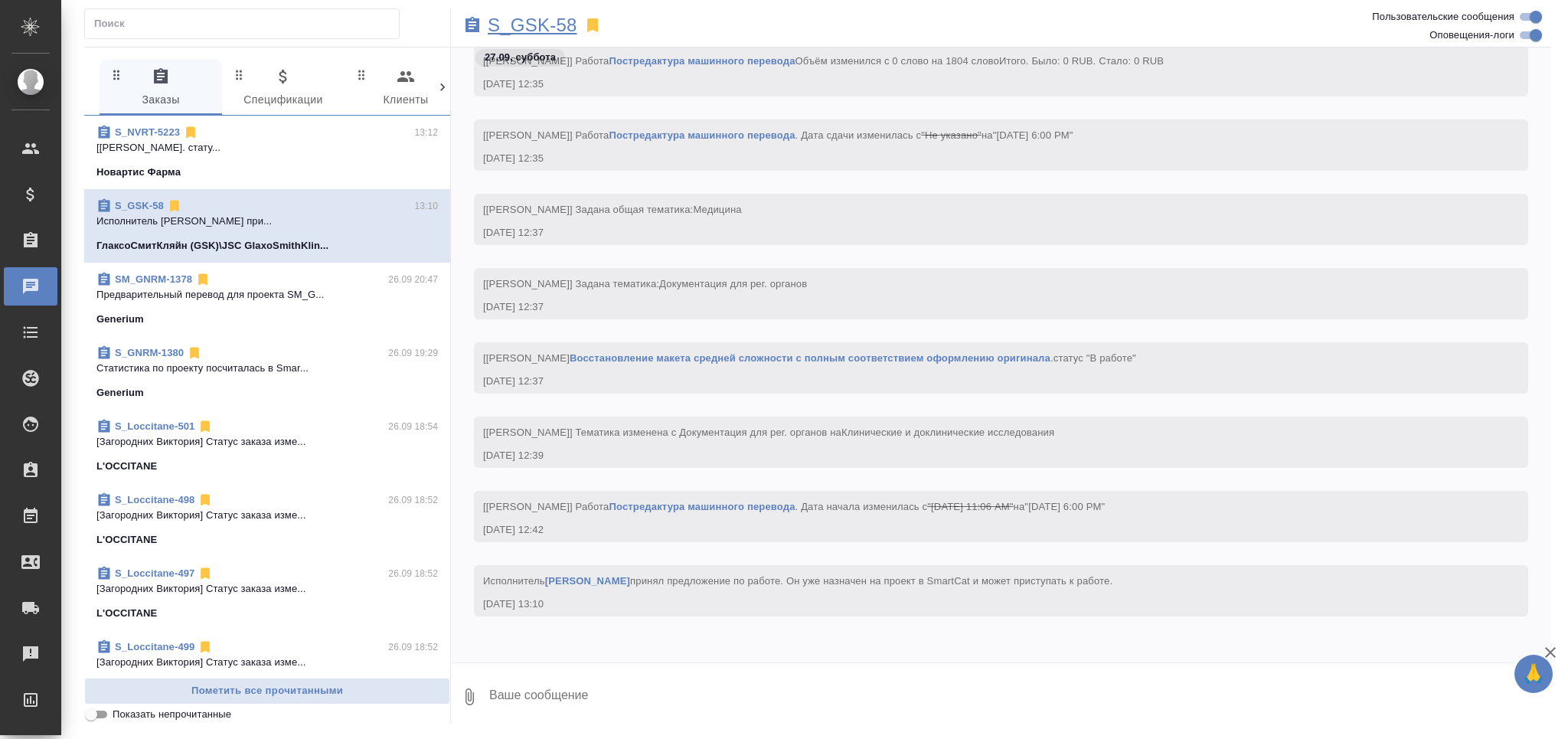
click at [548, 28] on p "S_GSK-58" at bounding box center [533, 25] width 89 height 15
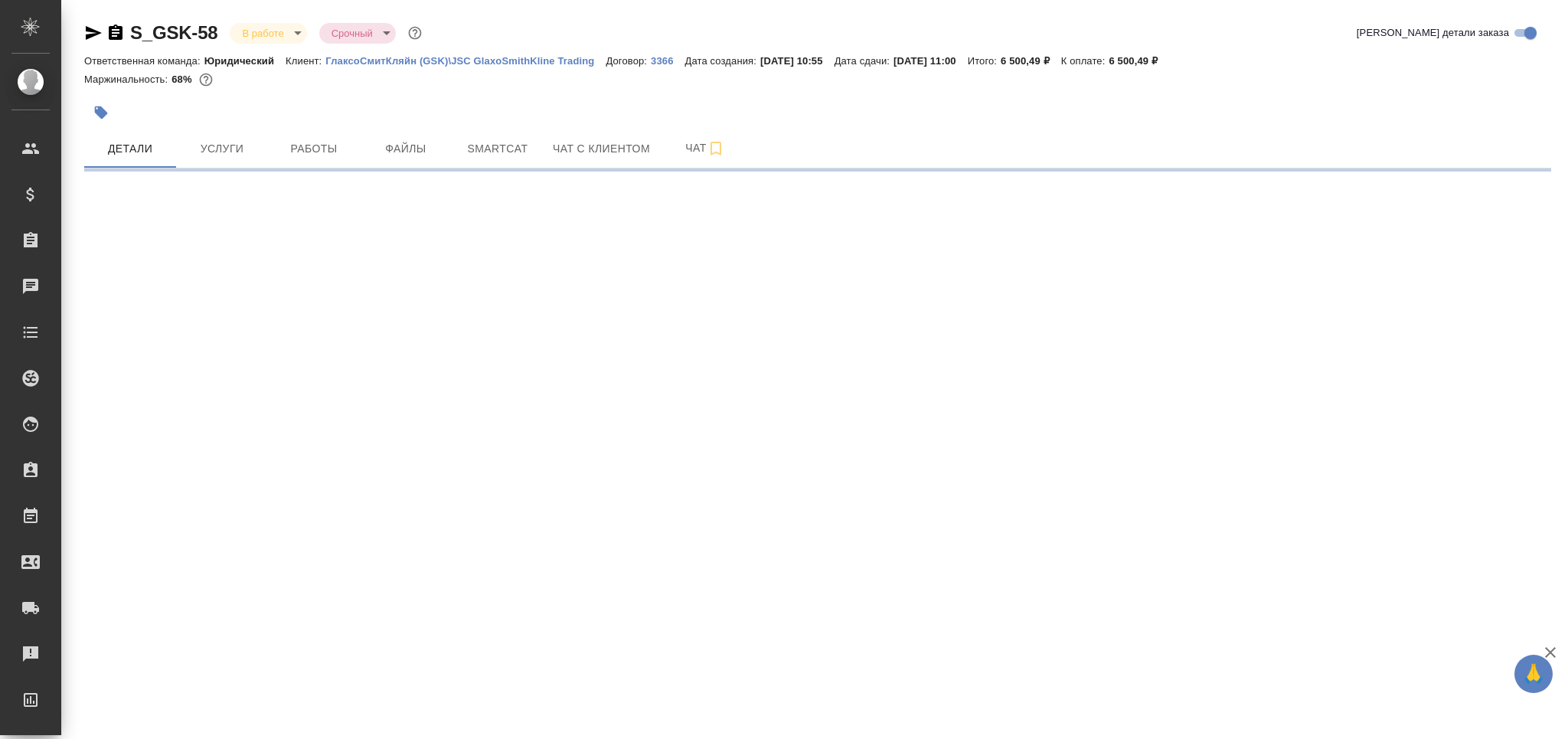
select select "RU"
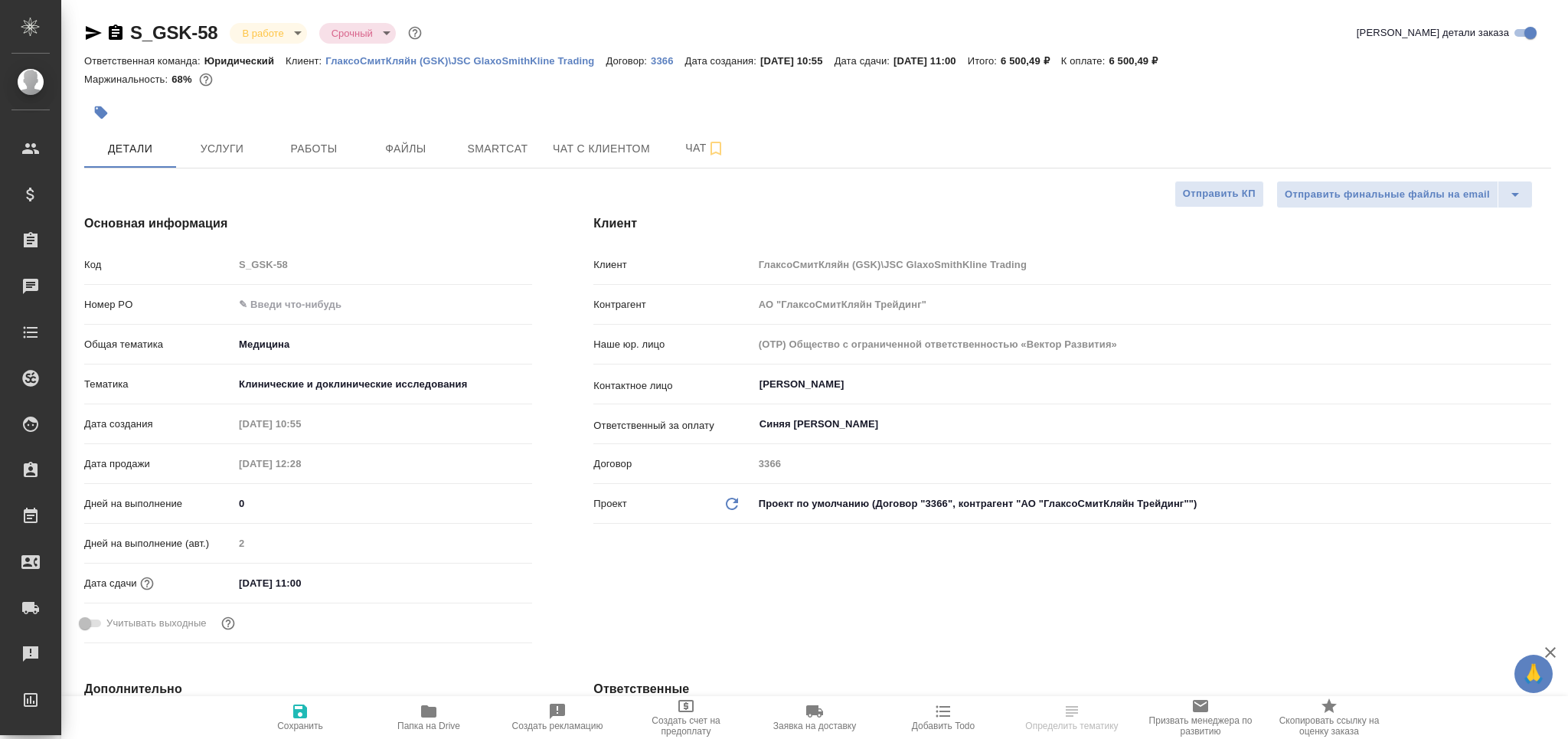
type textarea "x"
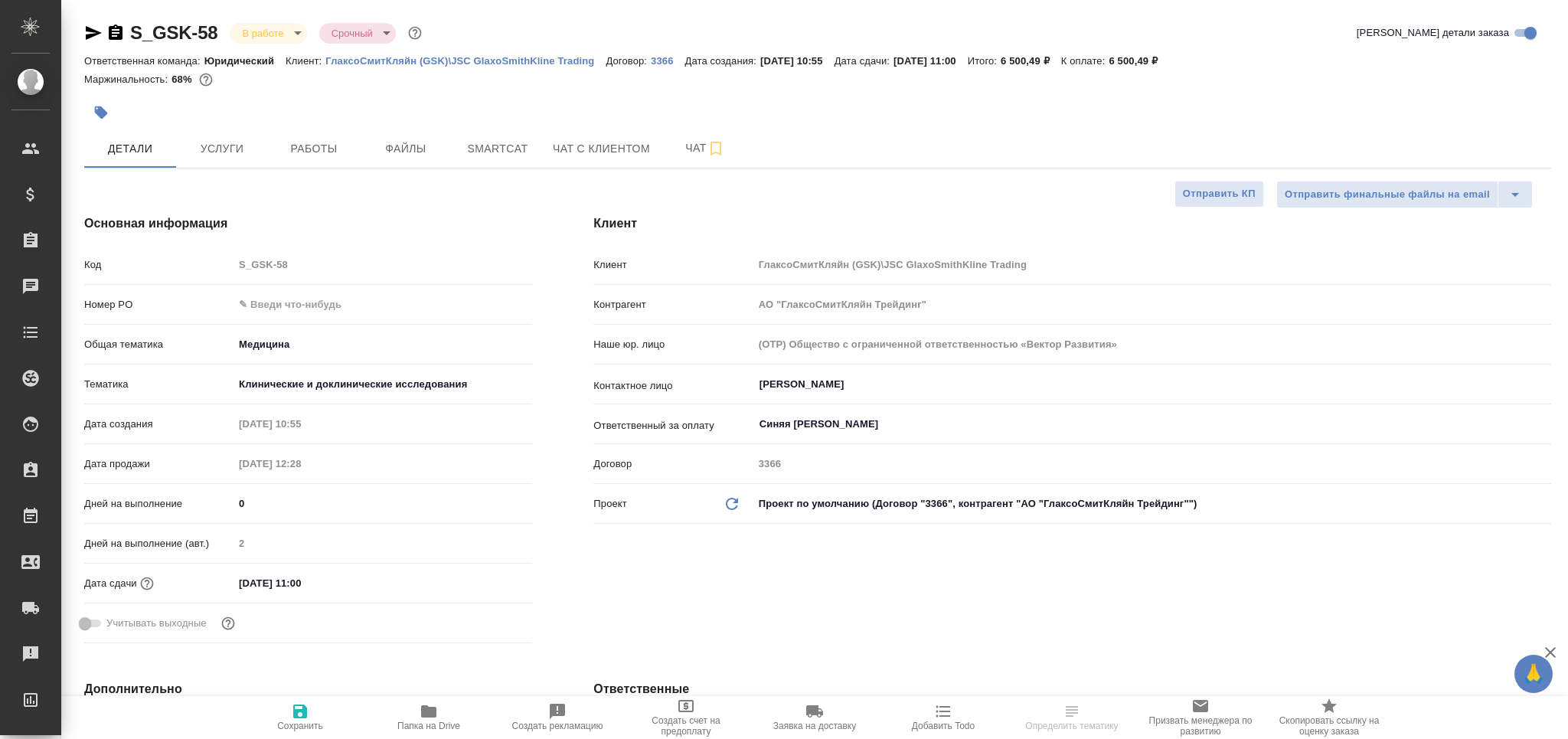
type textarea "x"
click at [321, 141] on span "Работы" at bounding box center [313, 149] width 74 height 19
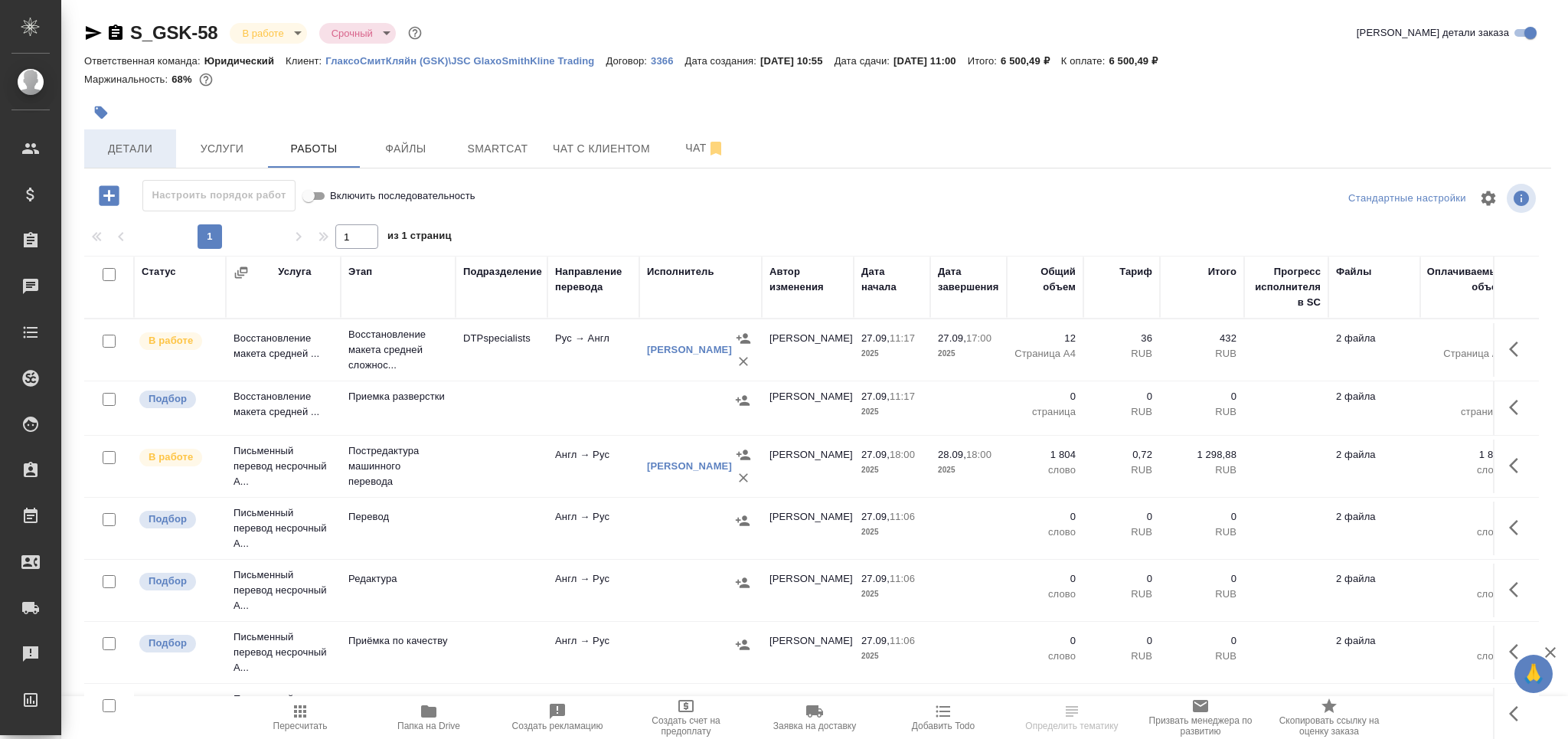
click at [166, 141] on span "Детали" at bounding box center [130, 149] width 74 height 19
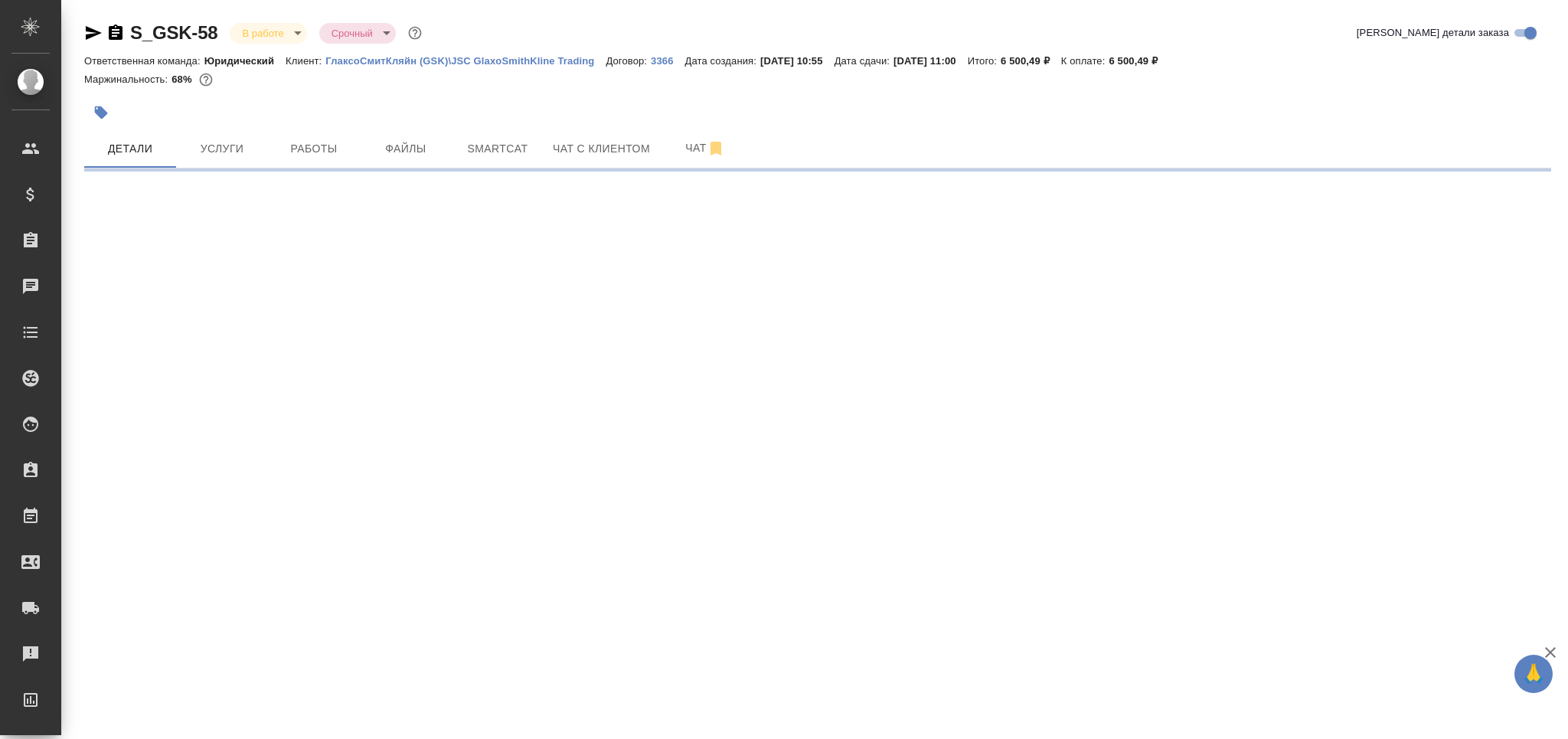
select select "RU"
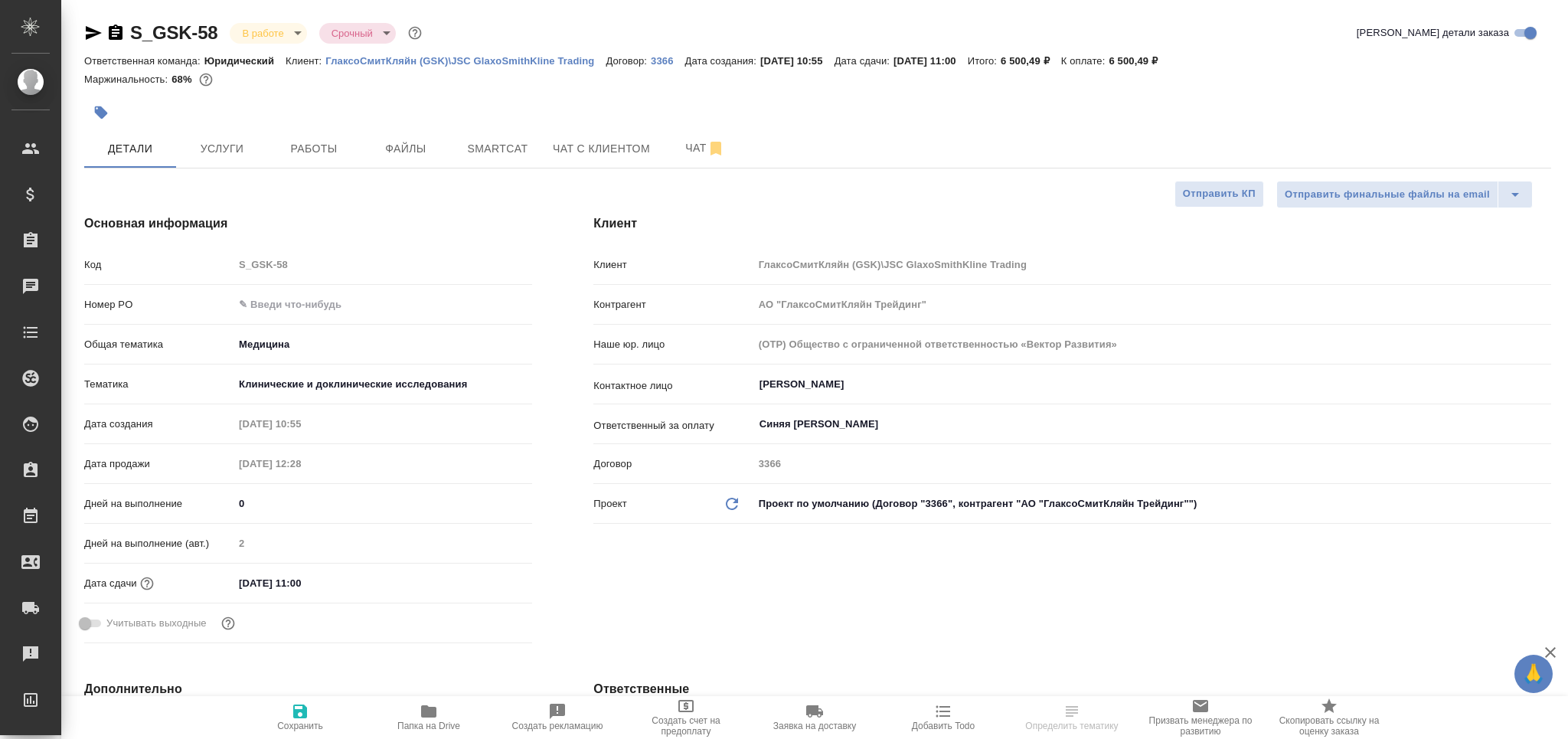
type textarea "x"
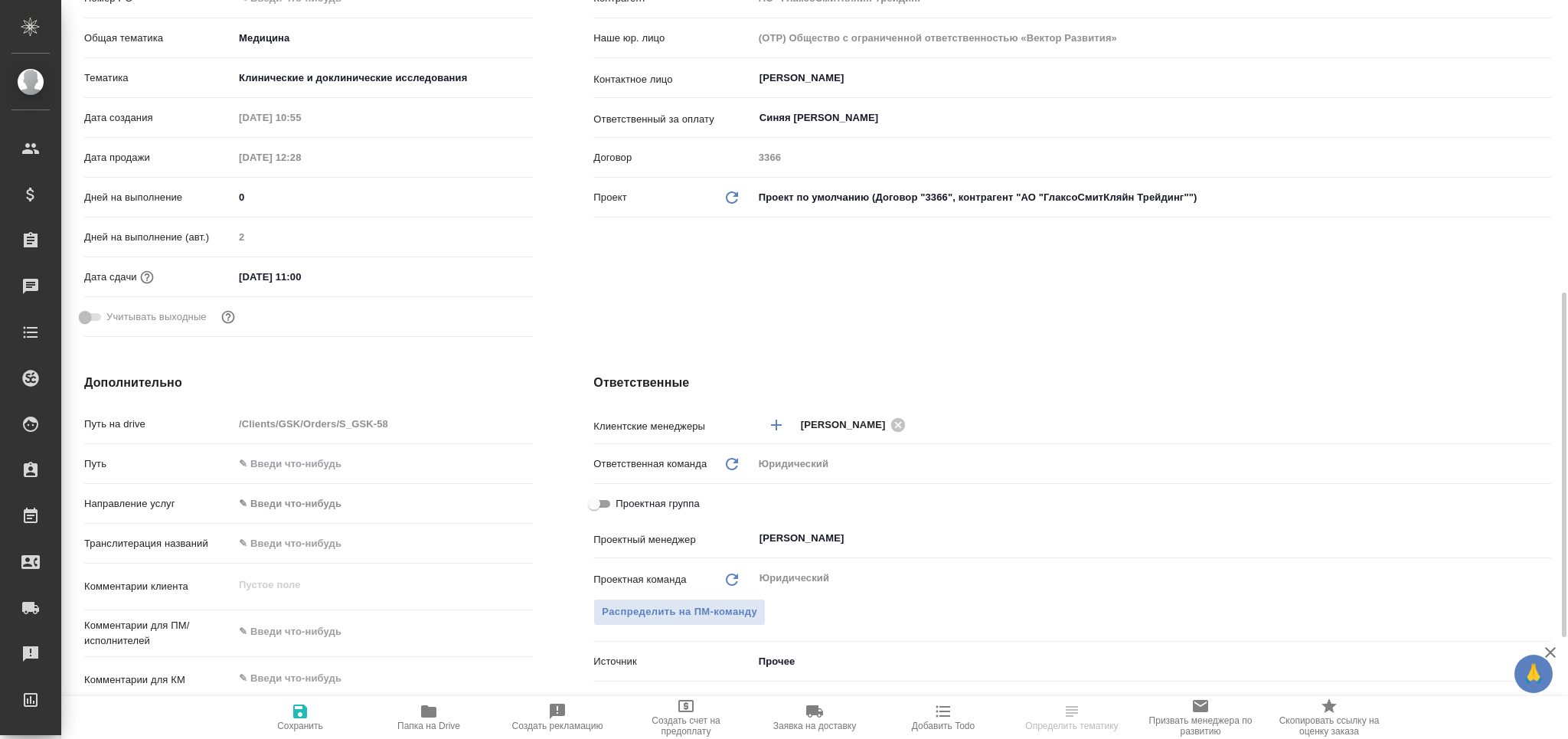
scroll to position [408, 0]
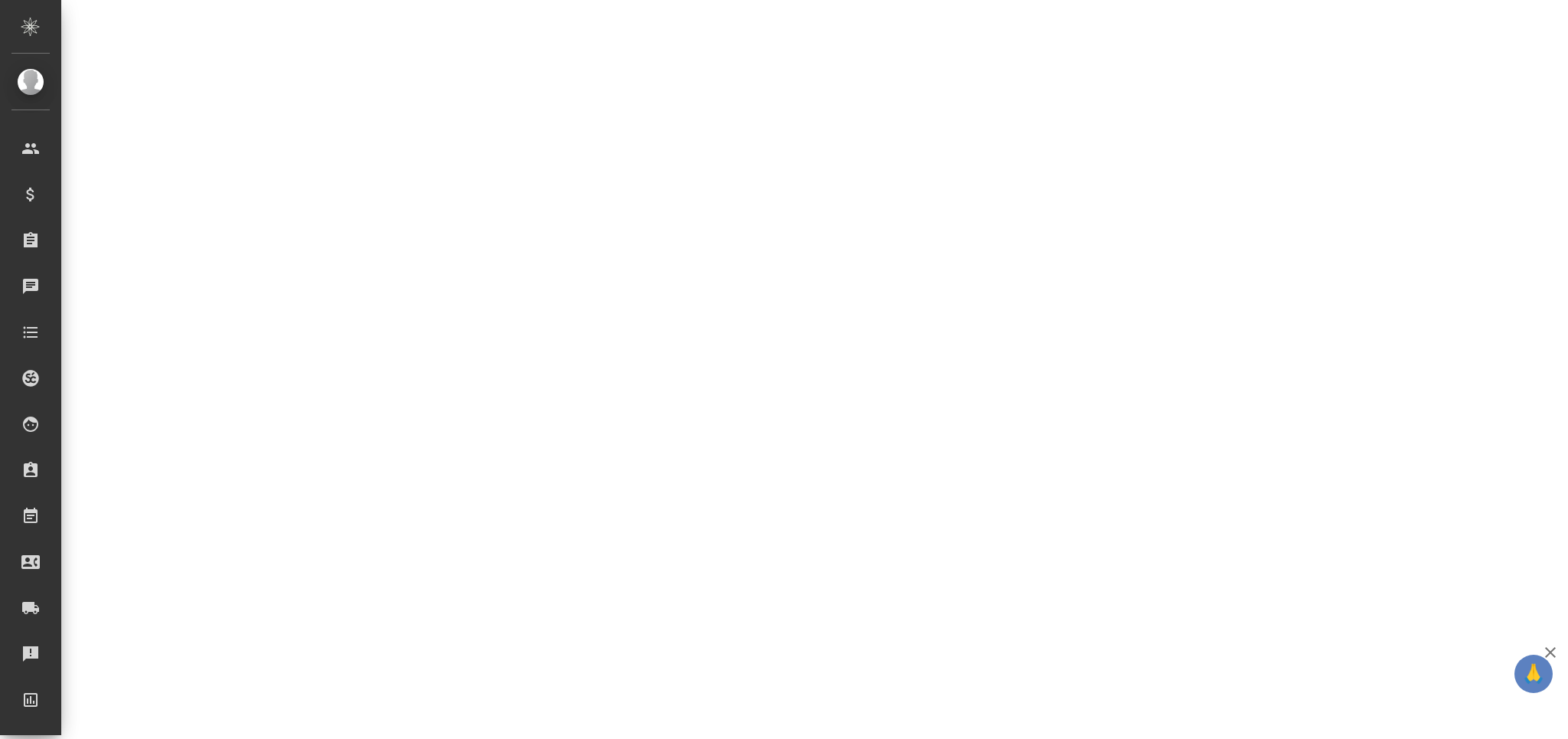
select select "RU"
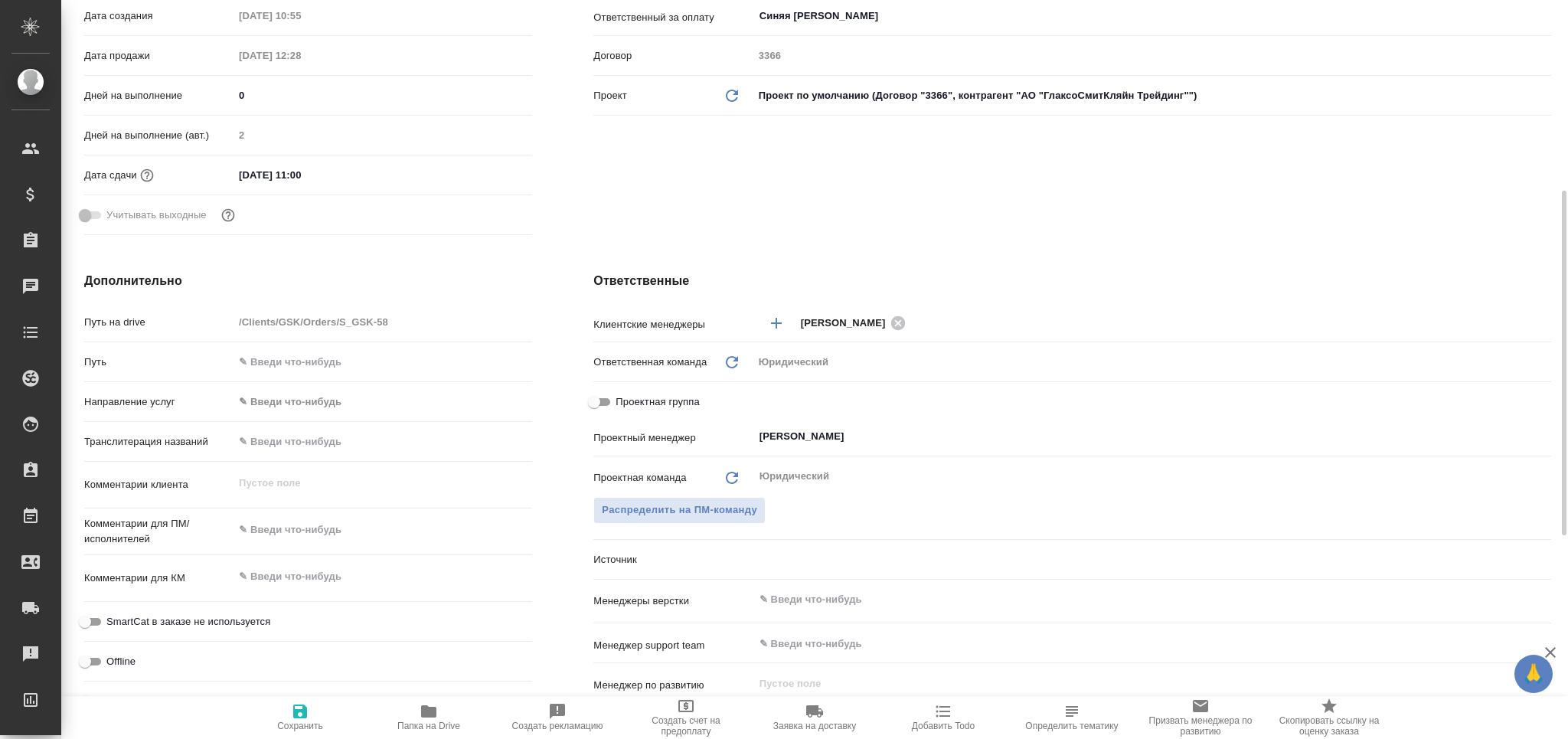
type textarea "x"
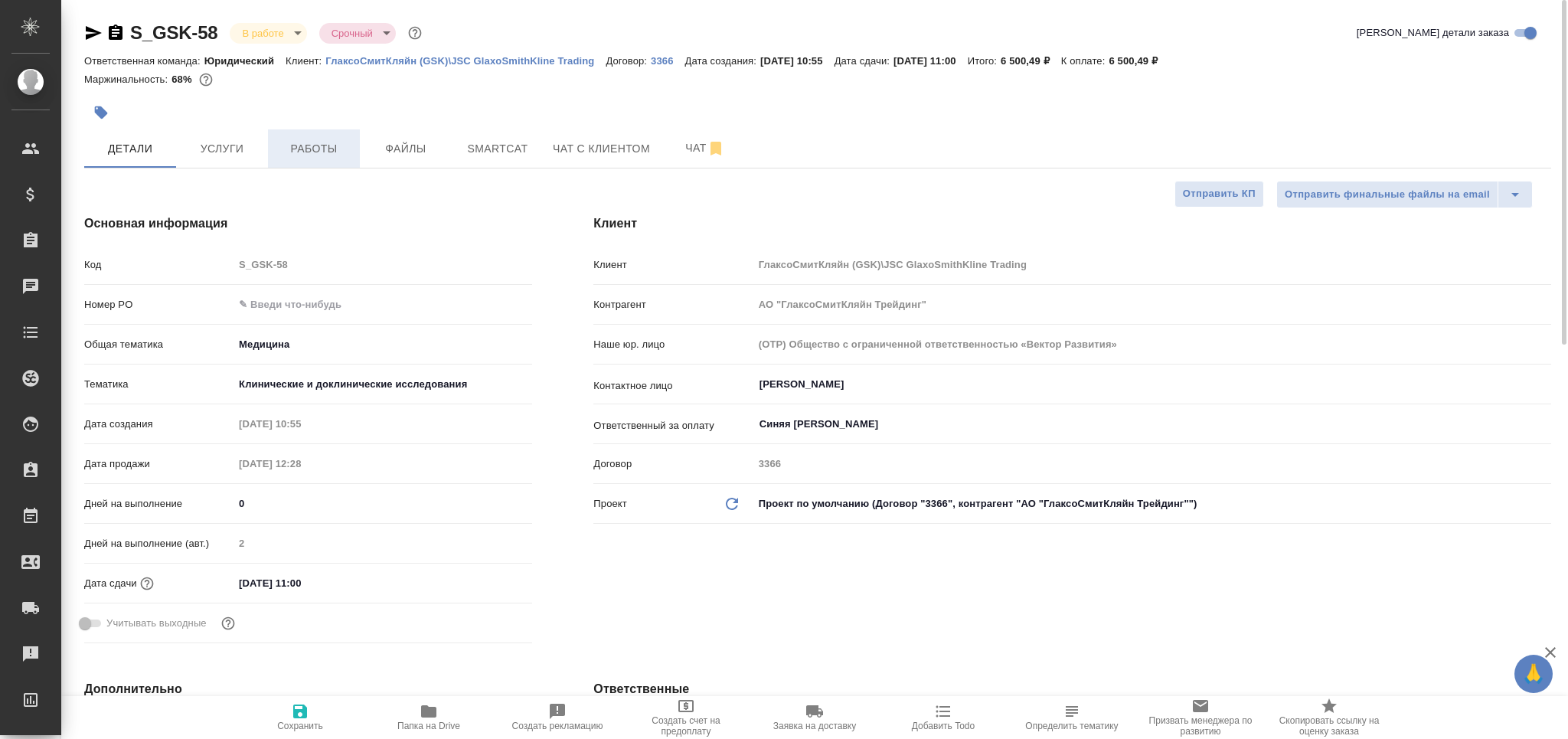
click at [339, 149] on span "Работы" at bounding box center [313, 149] width 74 height 19
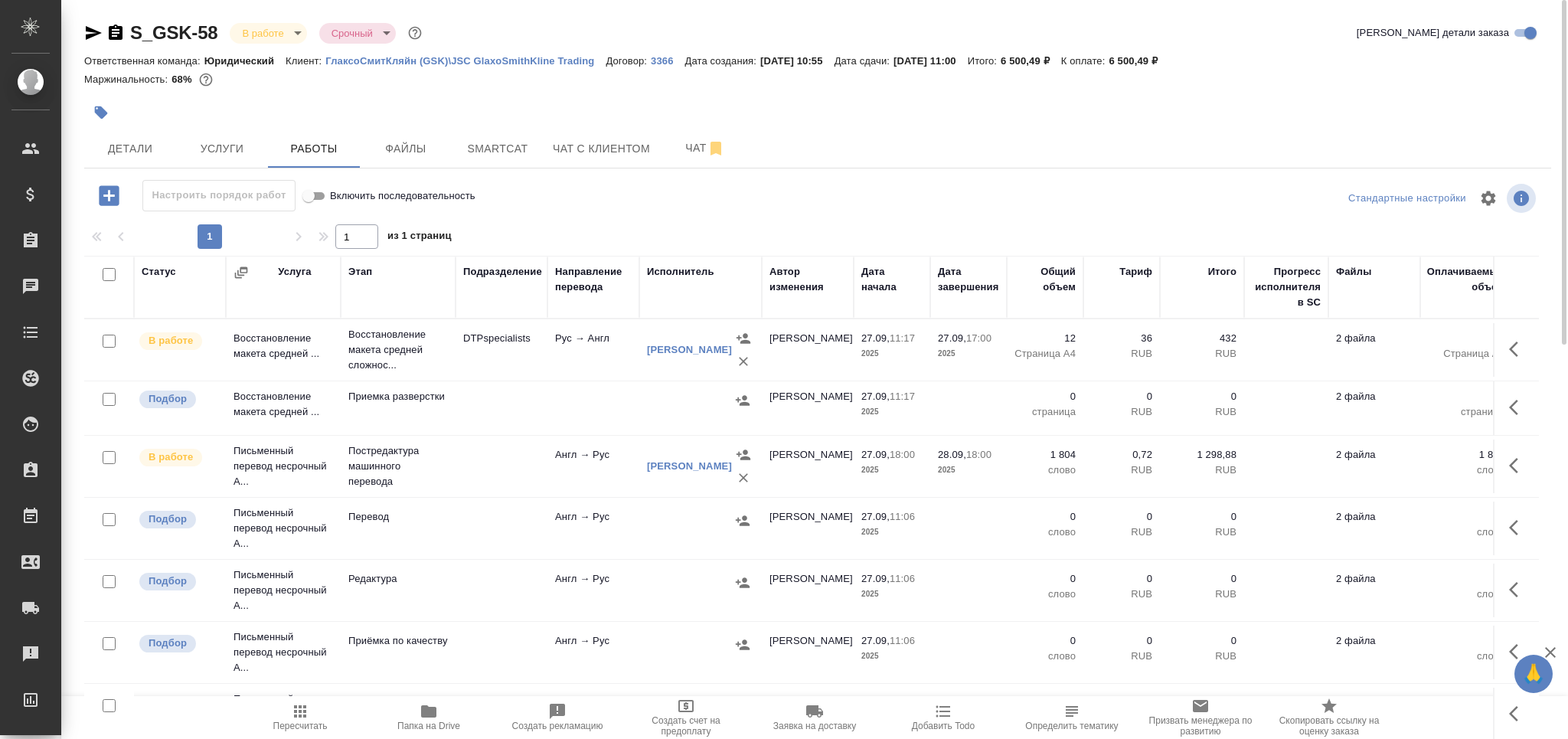
click at [90, 33] on icon "button" at bounding box center [94, 32] width 16 height 14
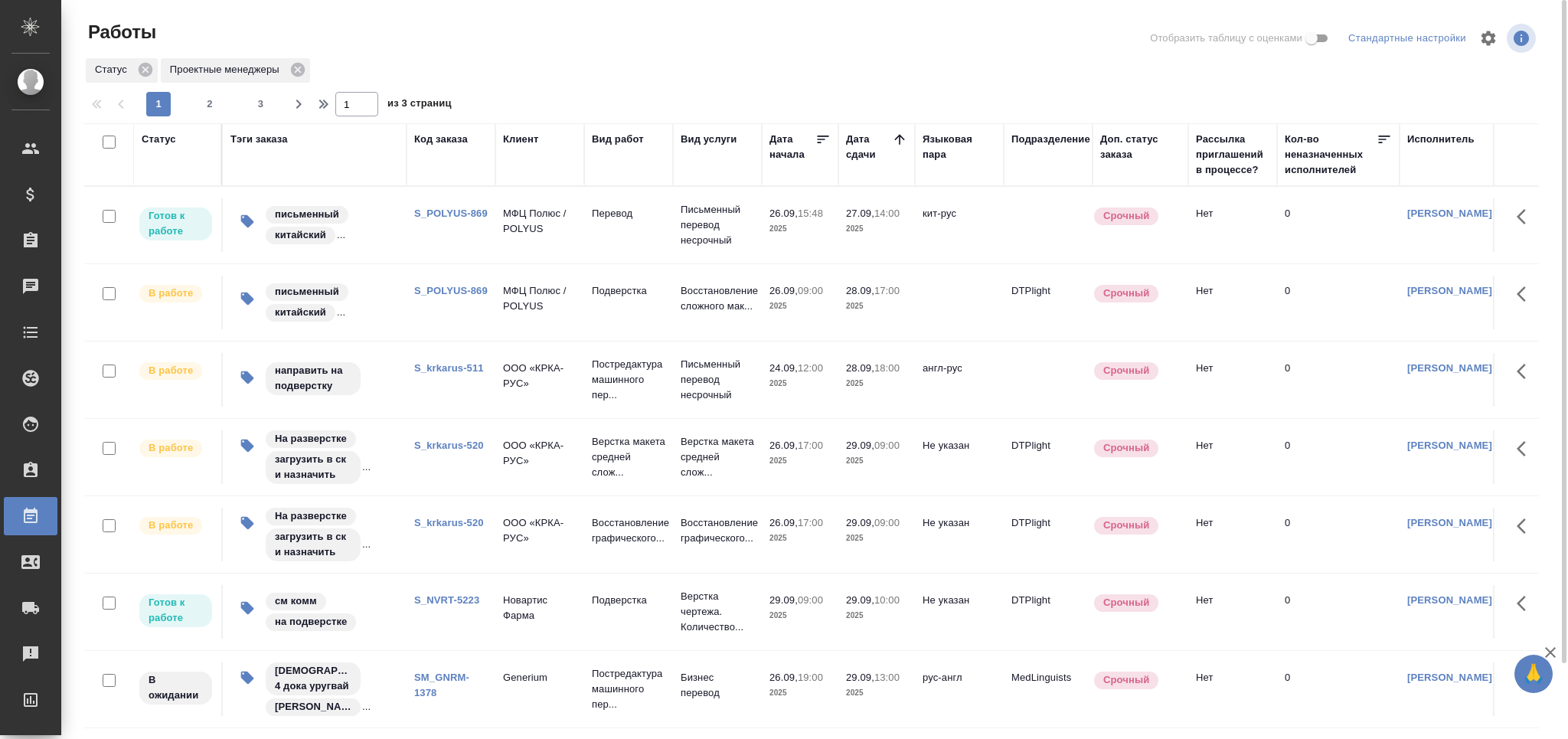
click at [455, 370] on link "S_krkarus-511" at bounding box center [449, 368] width 70 height 11
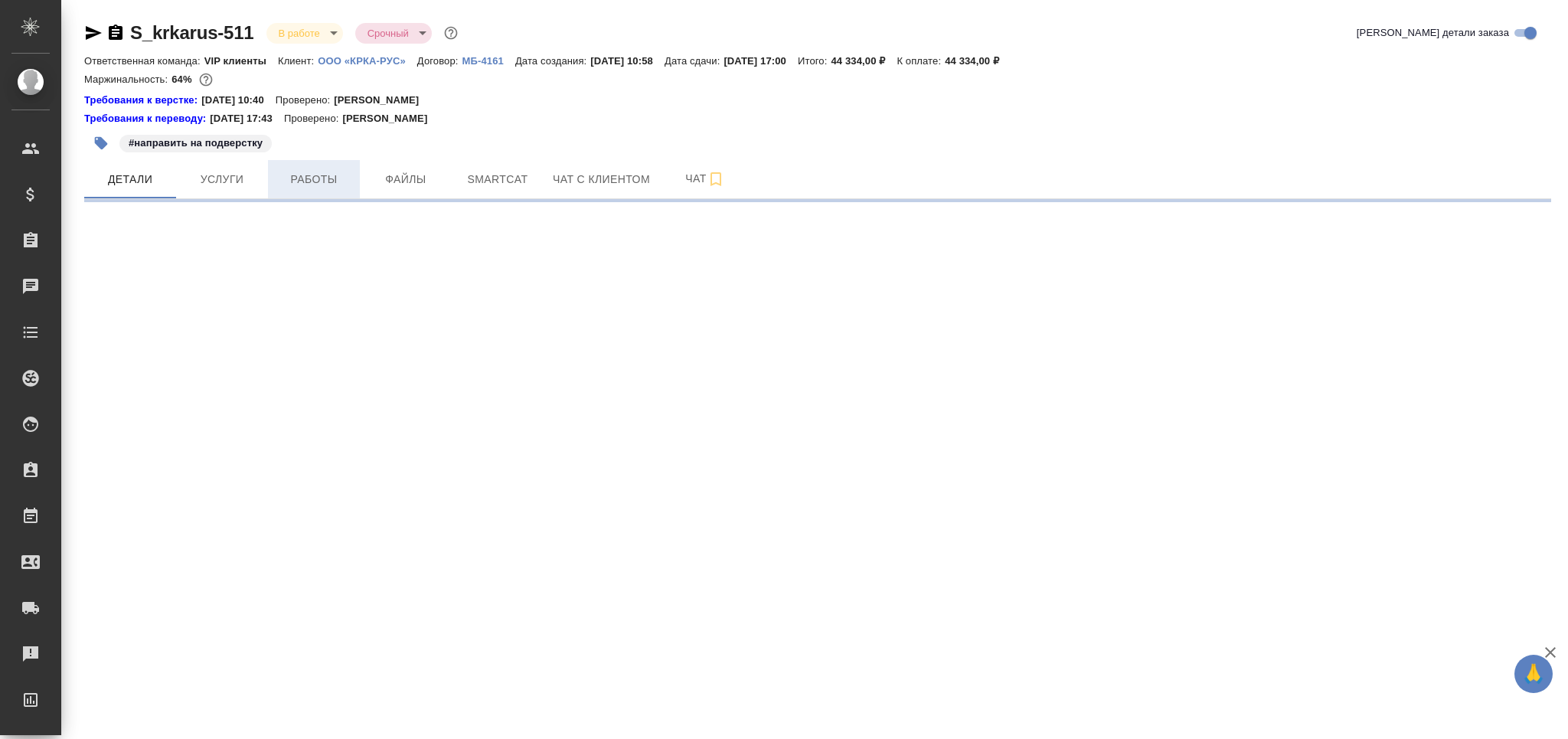
select select "RU"
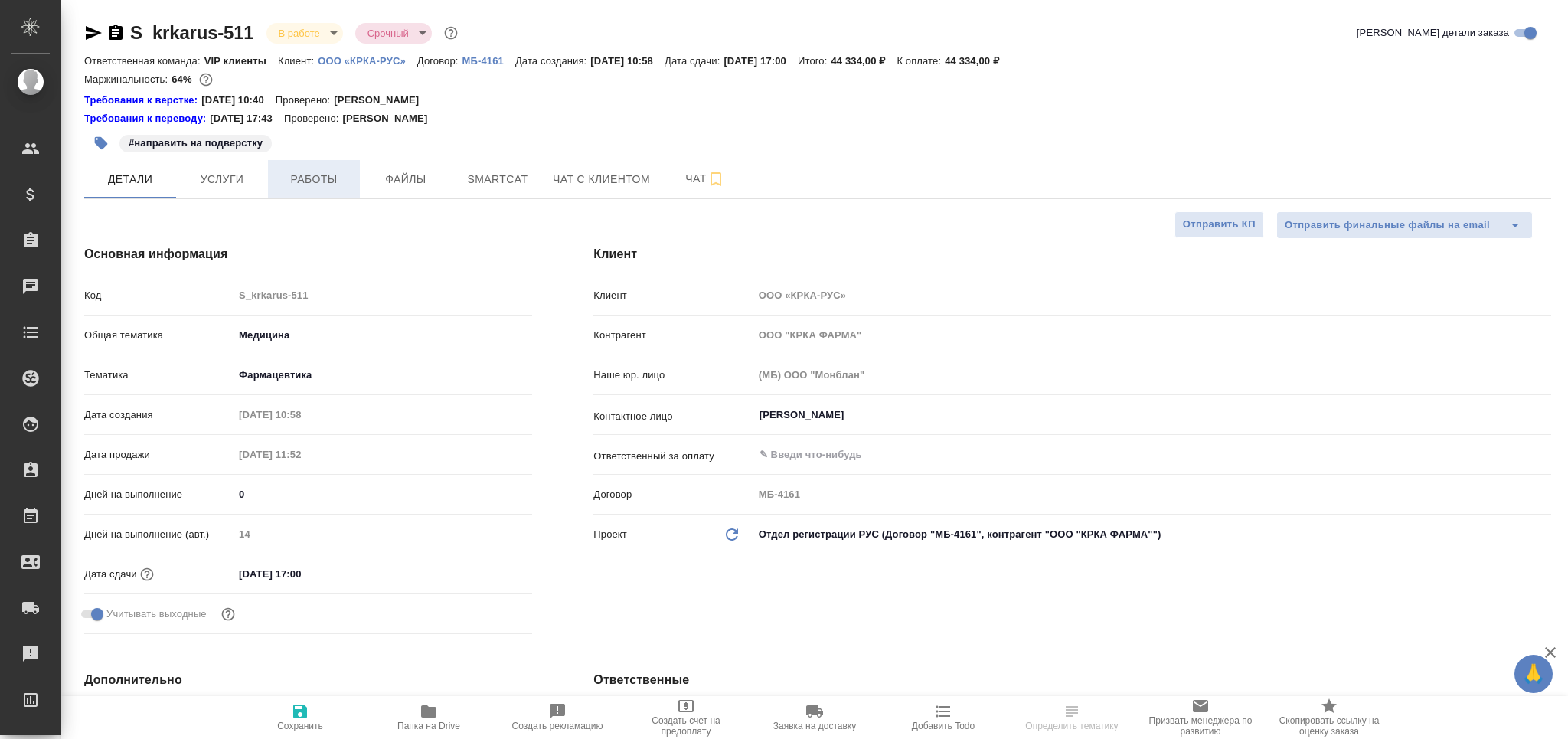
type textarea "x"
click at [332, 180] on span "Работы" at bounding box center [313, 179] width 74 height 19
type textarea "x"
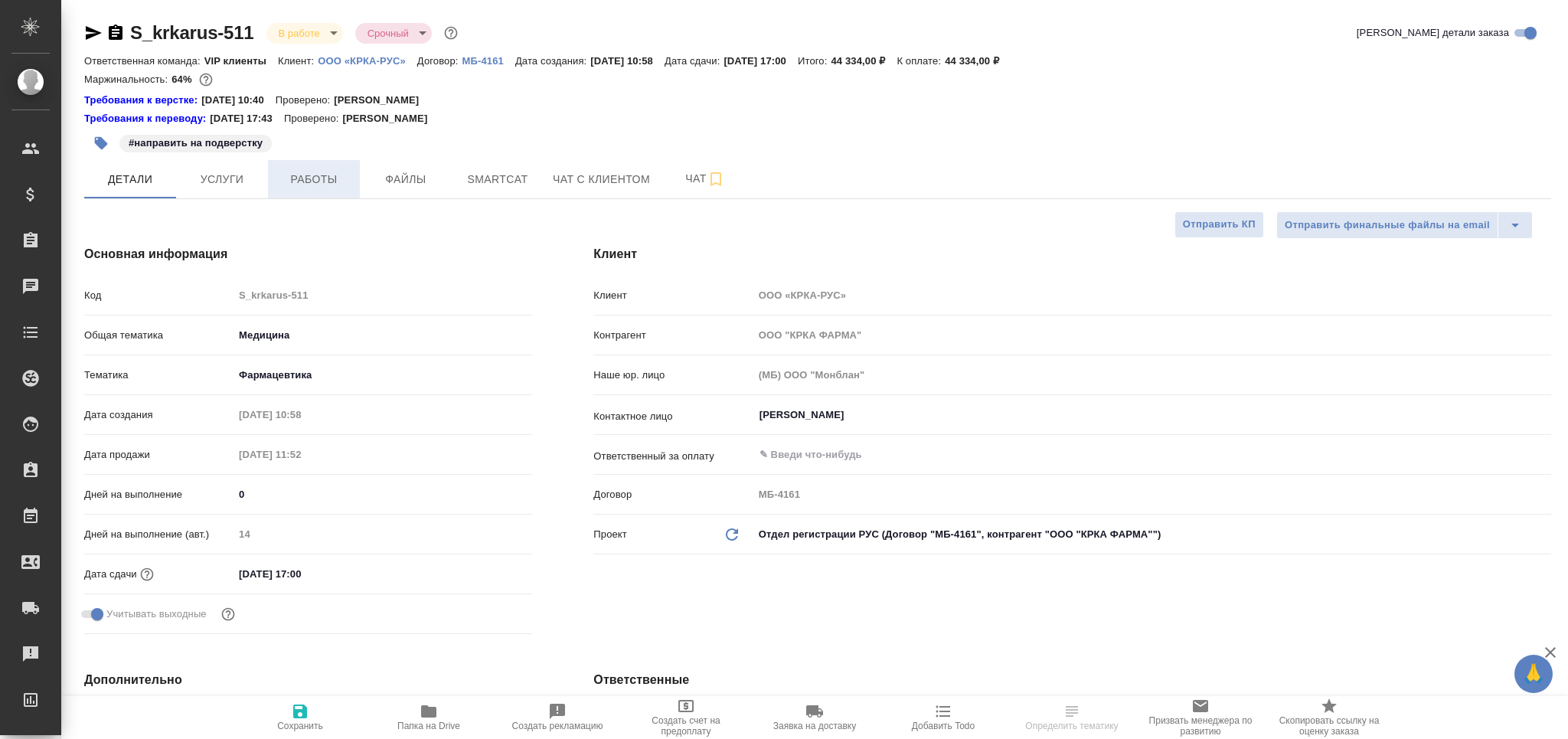
type textarea "x"
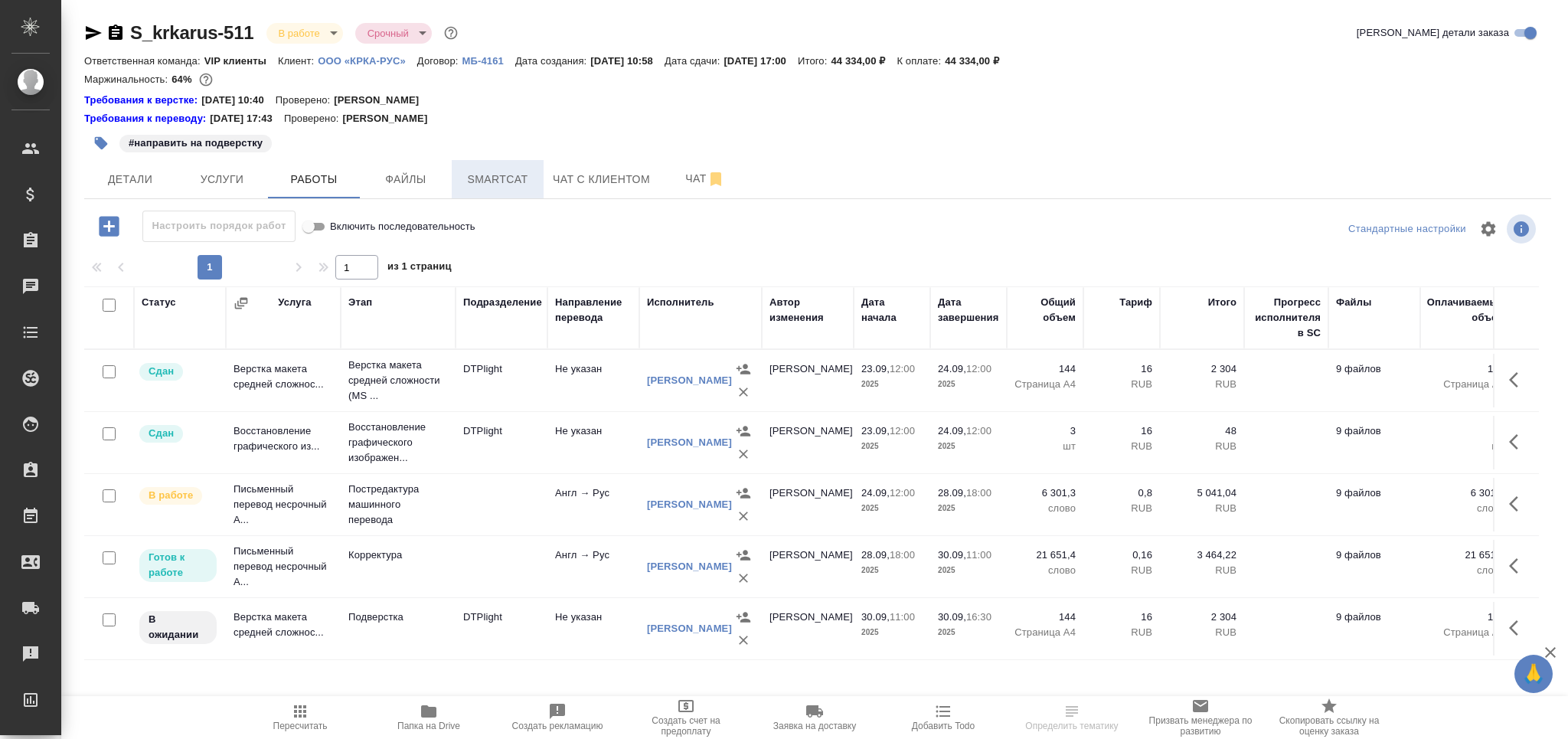
click at [495, 181] on span "Smartcat" at bounding box center [498, 179] width 74 height 19
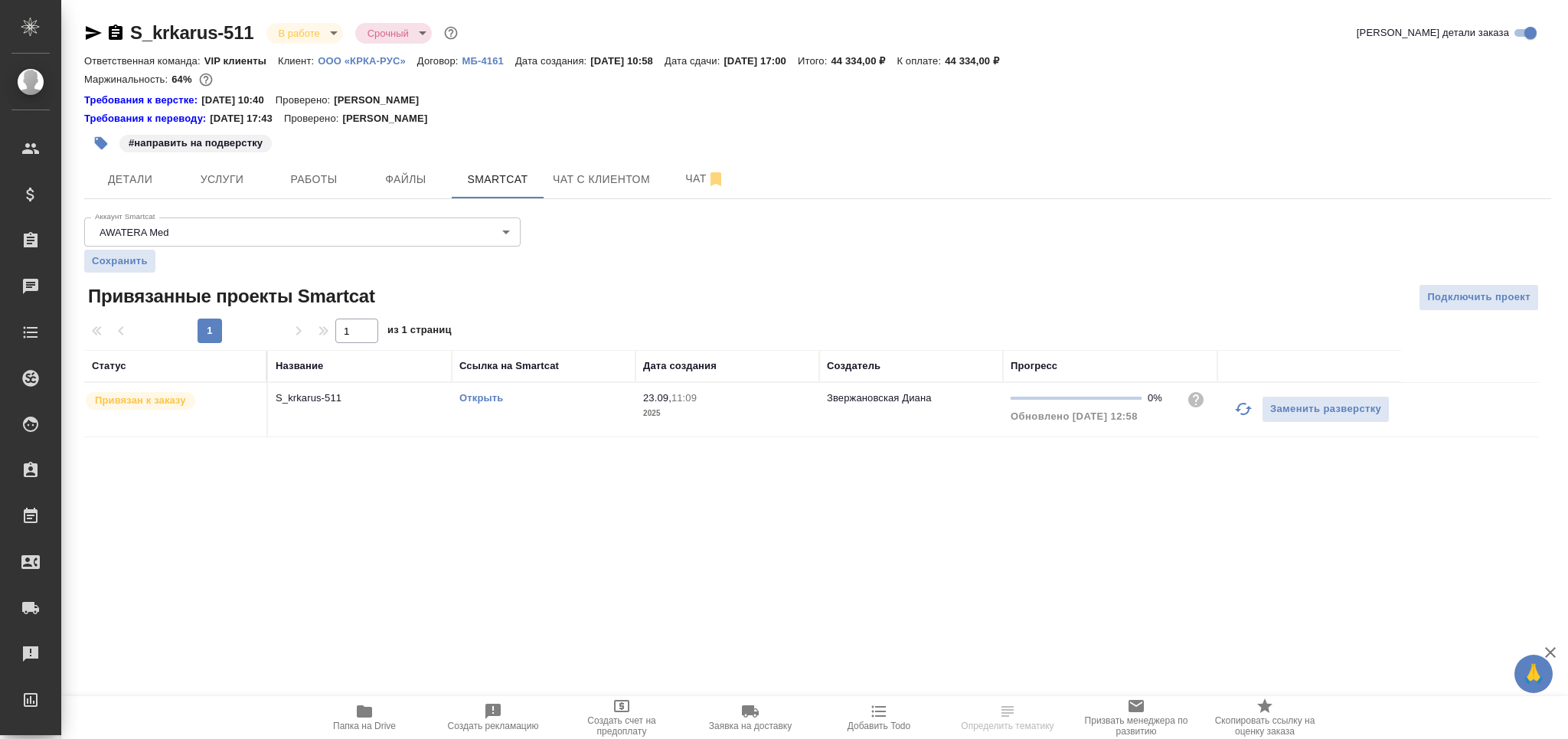
click at [1242, 414] on icon "button" at bounding box center [1243, 408] width 17 height 12
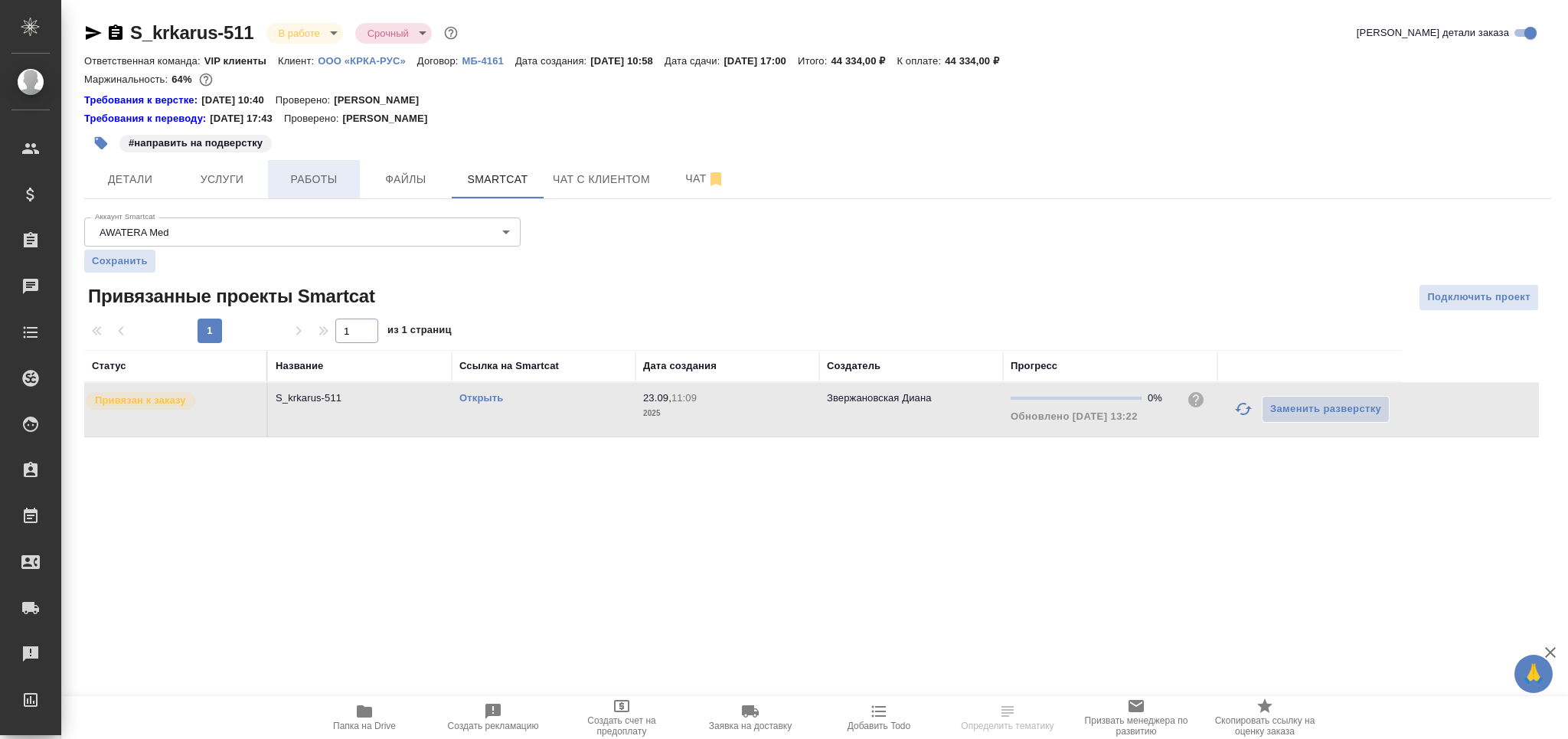
click at [326, 181] on span "Работы" at bounding box center [313, 179] width 74 height 19
